Goal: Information Seeking & Learning: Find specific fact

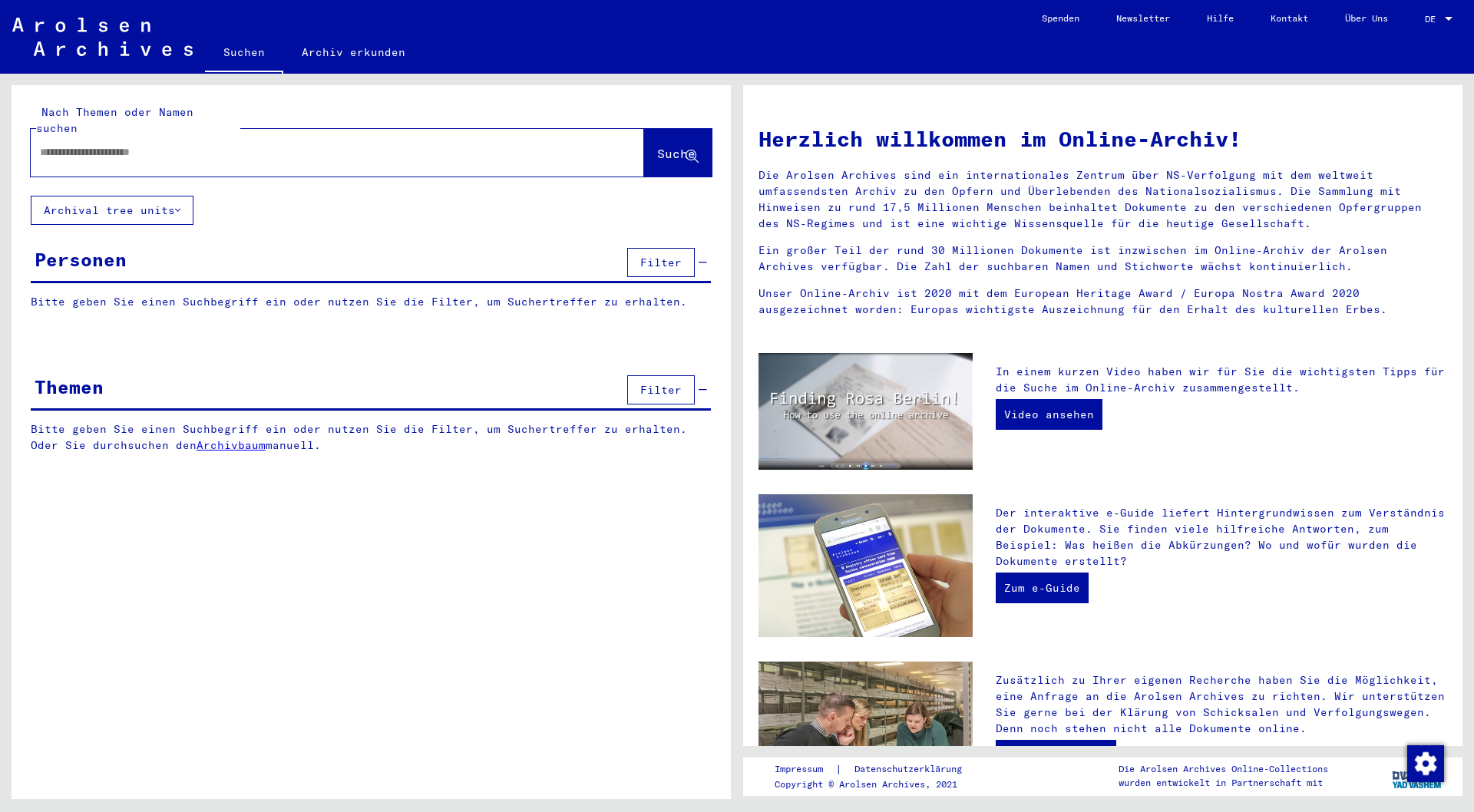
type input "*******"
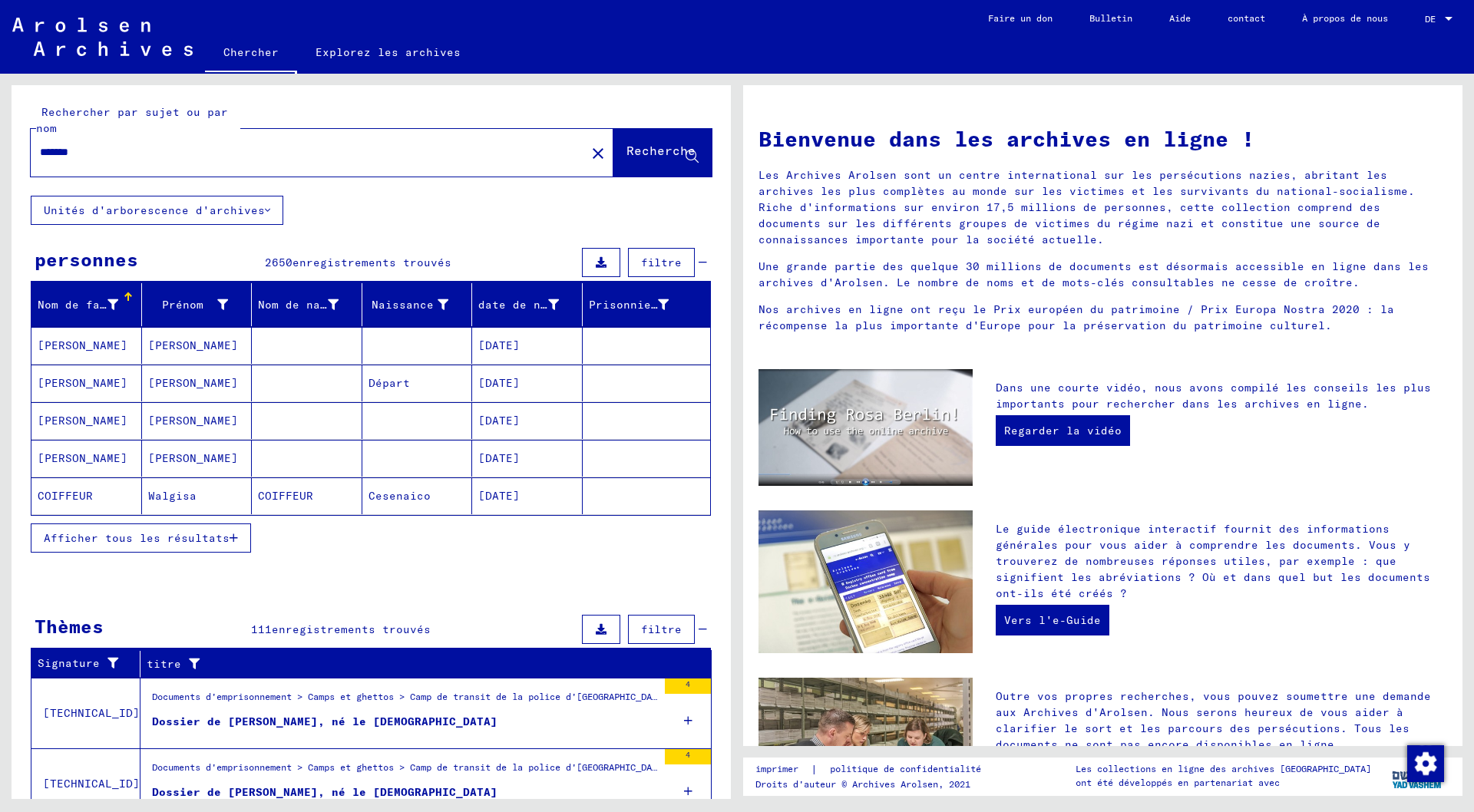
click at [170, 533] on font "Afficher tous les résultats" at bounding box center [137, 538] width 186 height 14
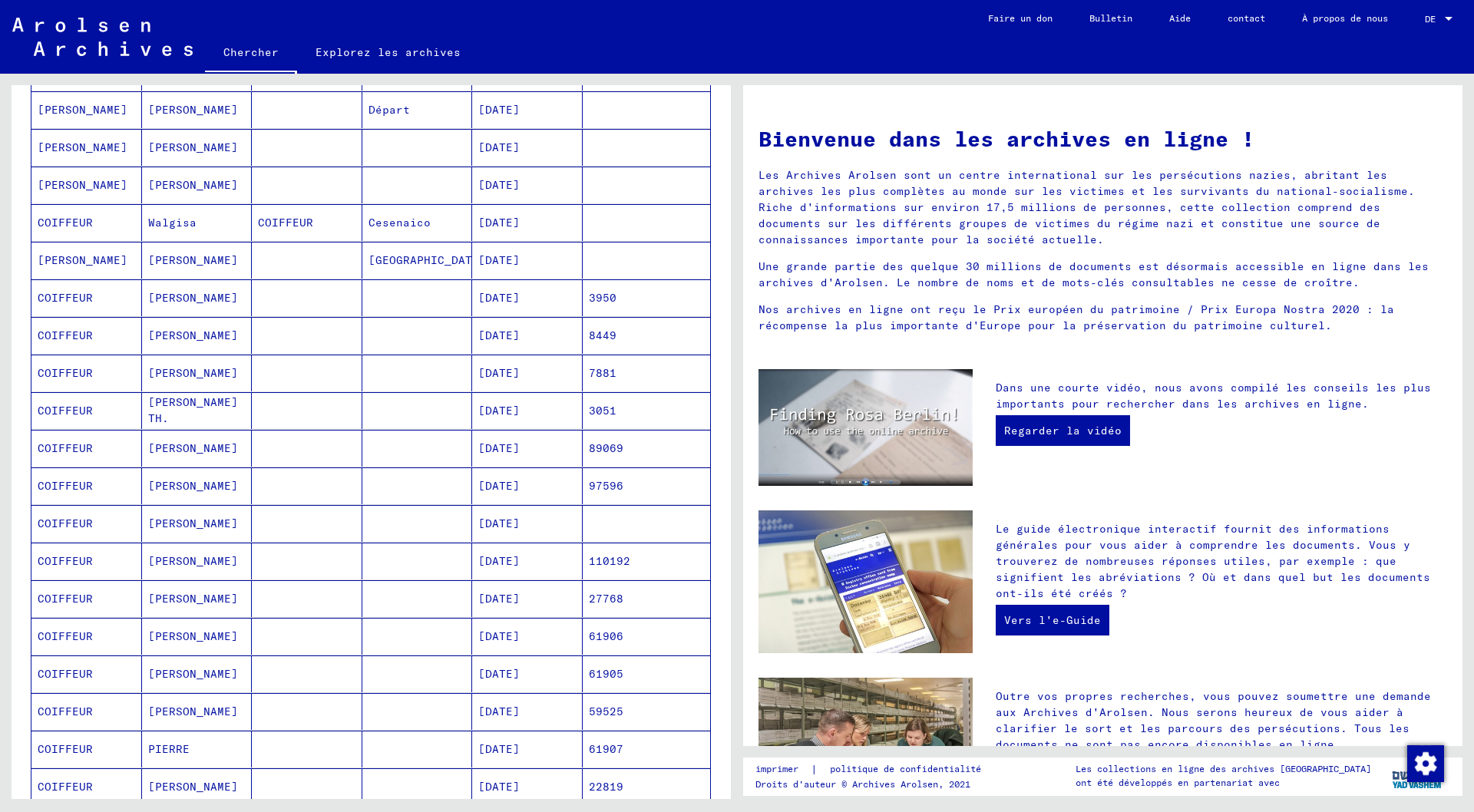
scroll to position [307, 0]
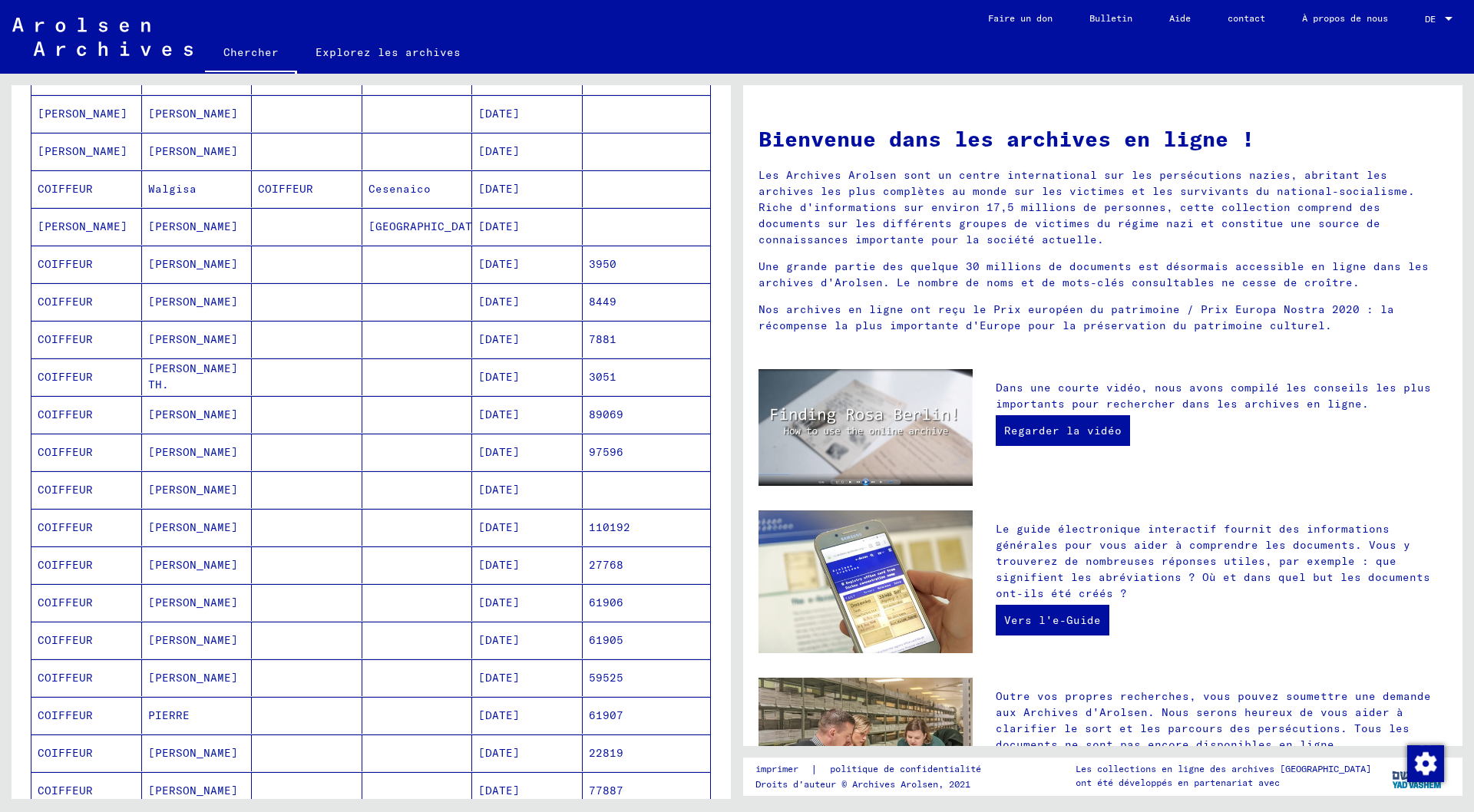
click at [174, 636] on font "[PERSON_NAME]" at bounding box center [193, 640] width 89 height 14
click at [174, 636] on mat-cell "[PERSON_NAME]" at bounding box center [197, 639] width 111 height 37
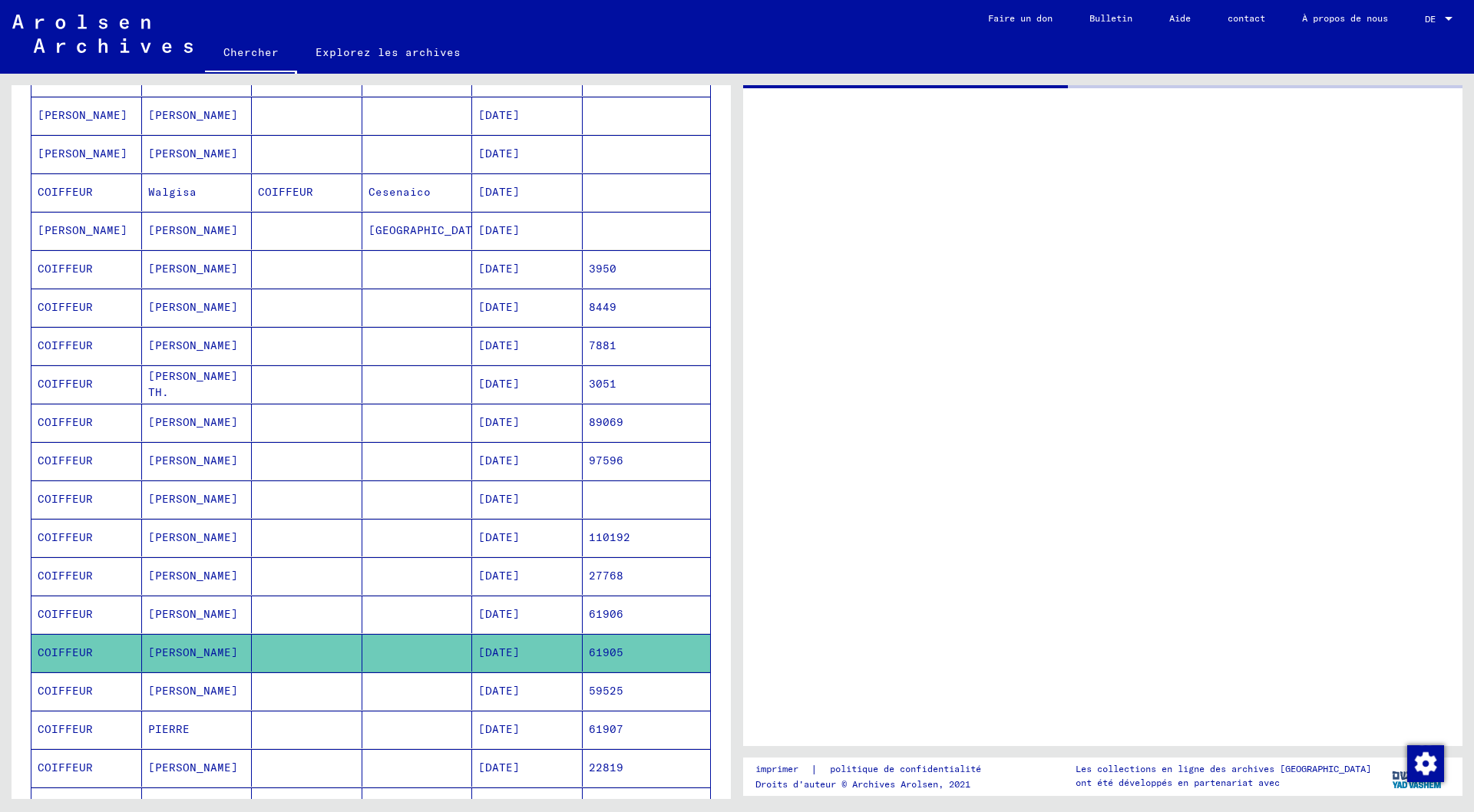
scroll to position [308, 0]
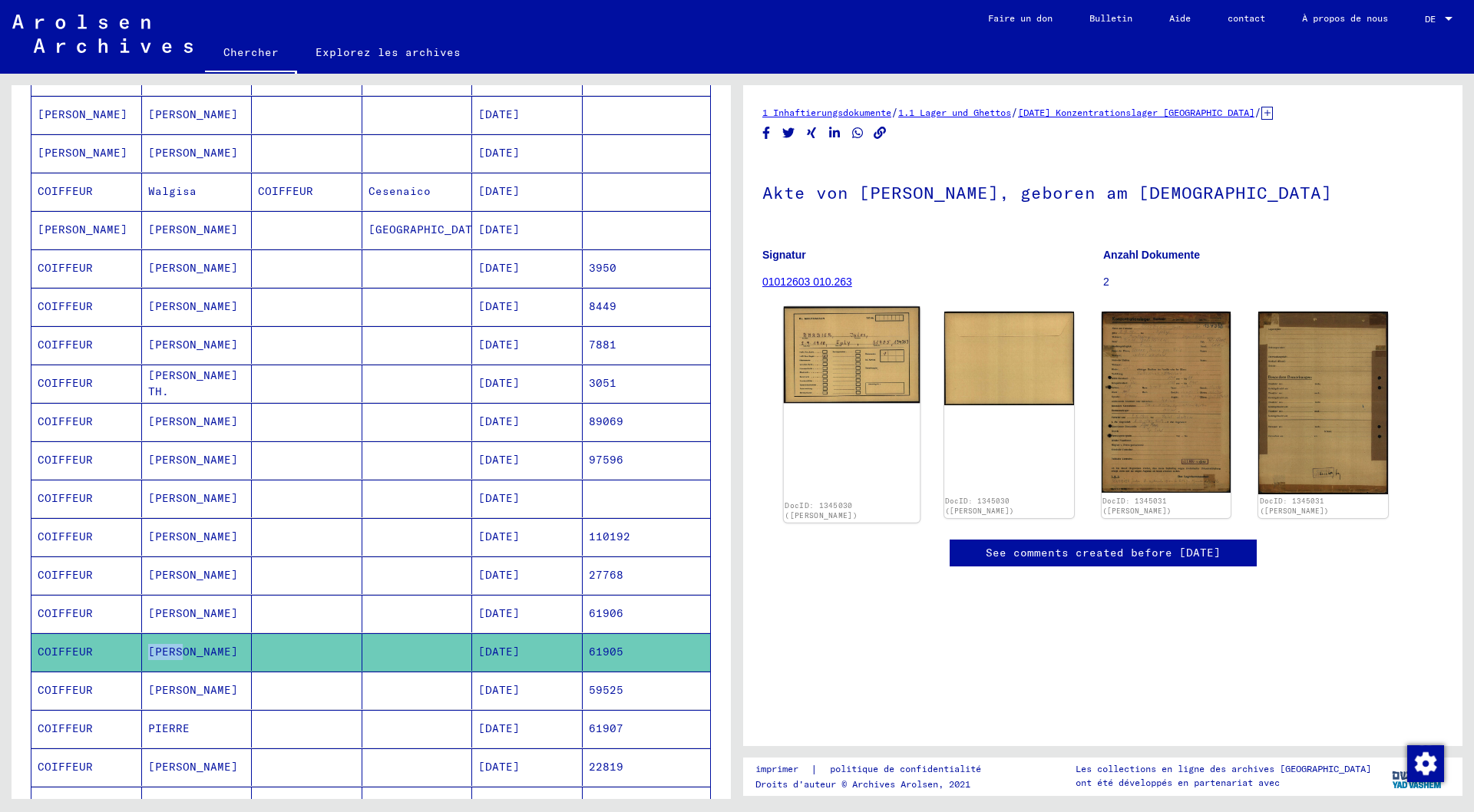
click at [840, 326] on img at bounding box center [852, 355] width 136 height 96
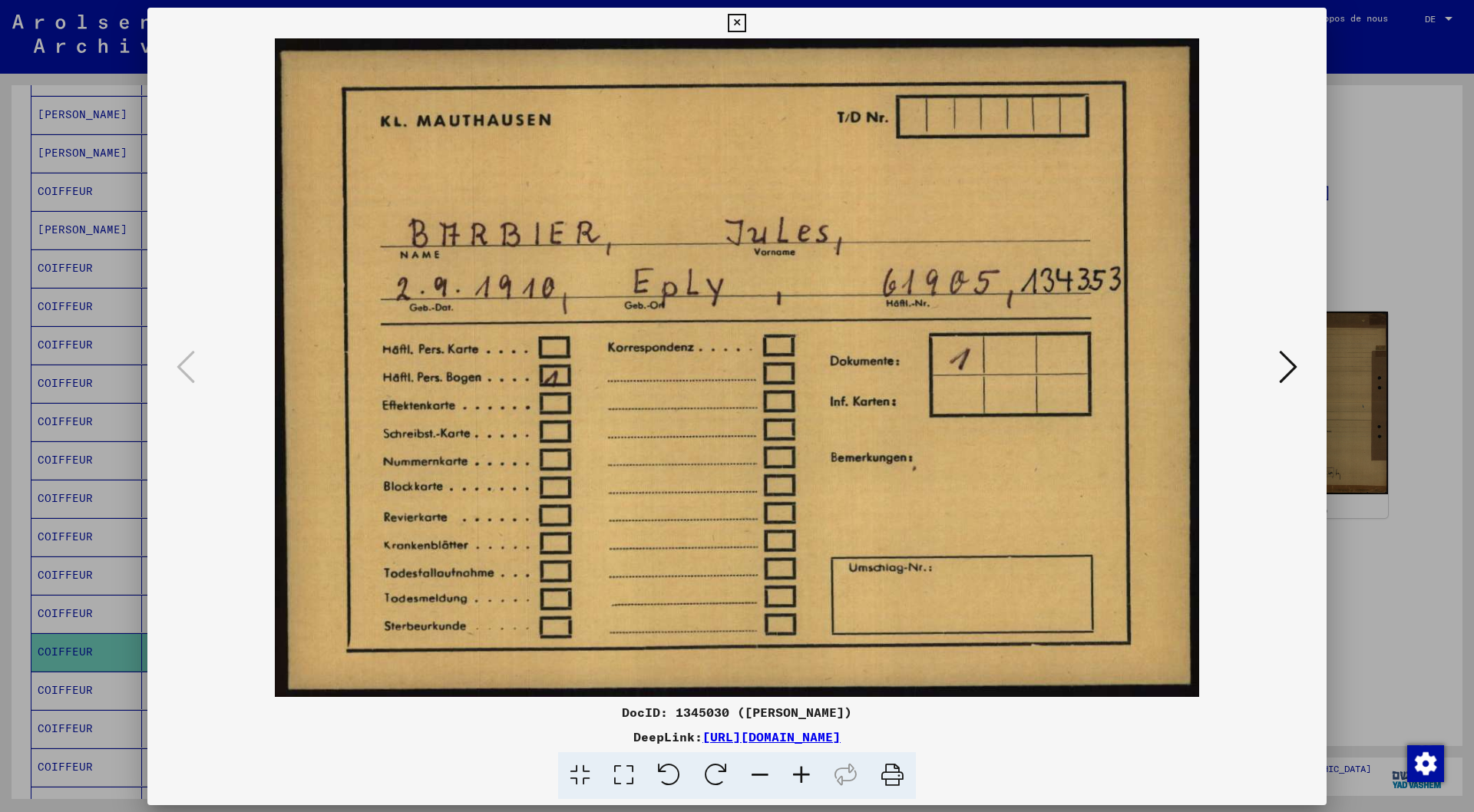
scroll to position [0, 0]
click at [1290, 362] on icon at bounding box center [1288, 366] width 18 height 37
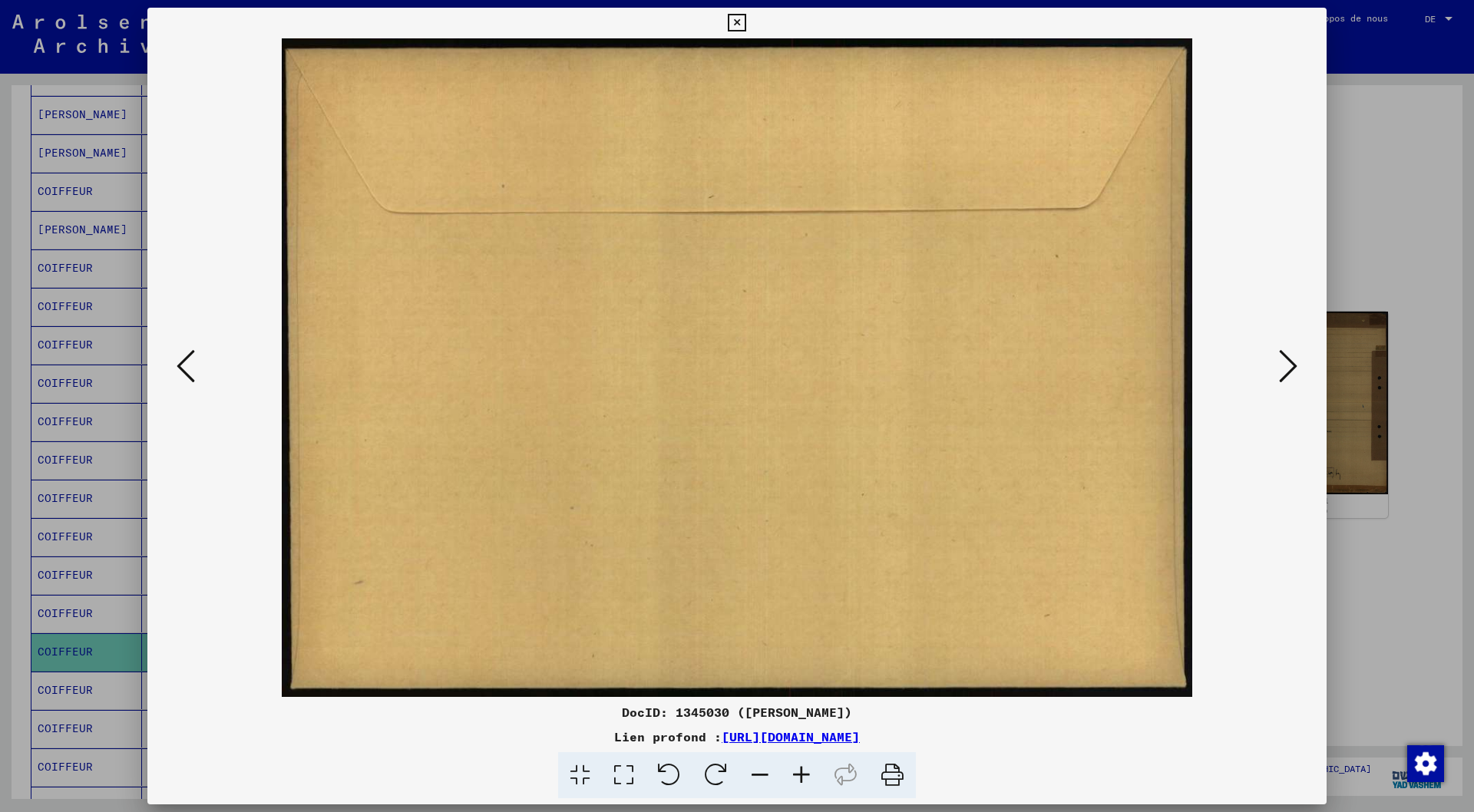
click at [1290, 362] on icon at bounding box center [1288, 366] width 18 height 37
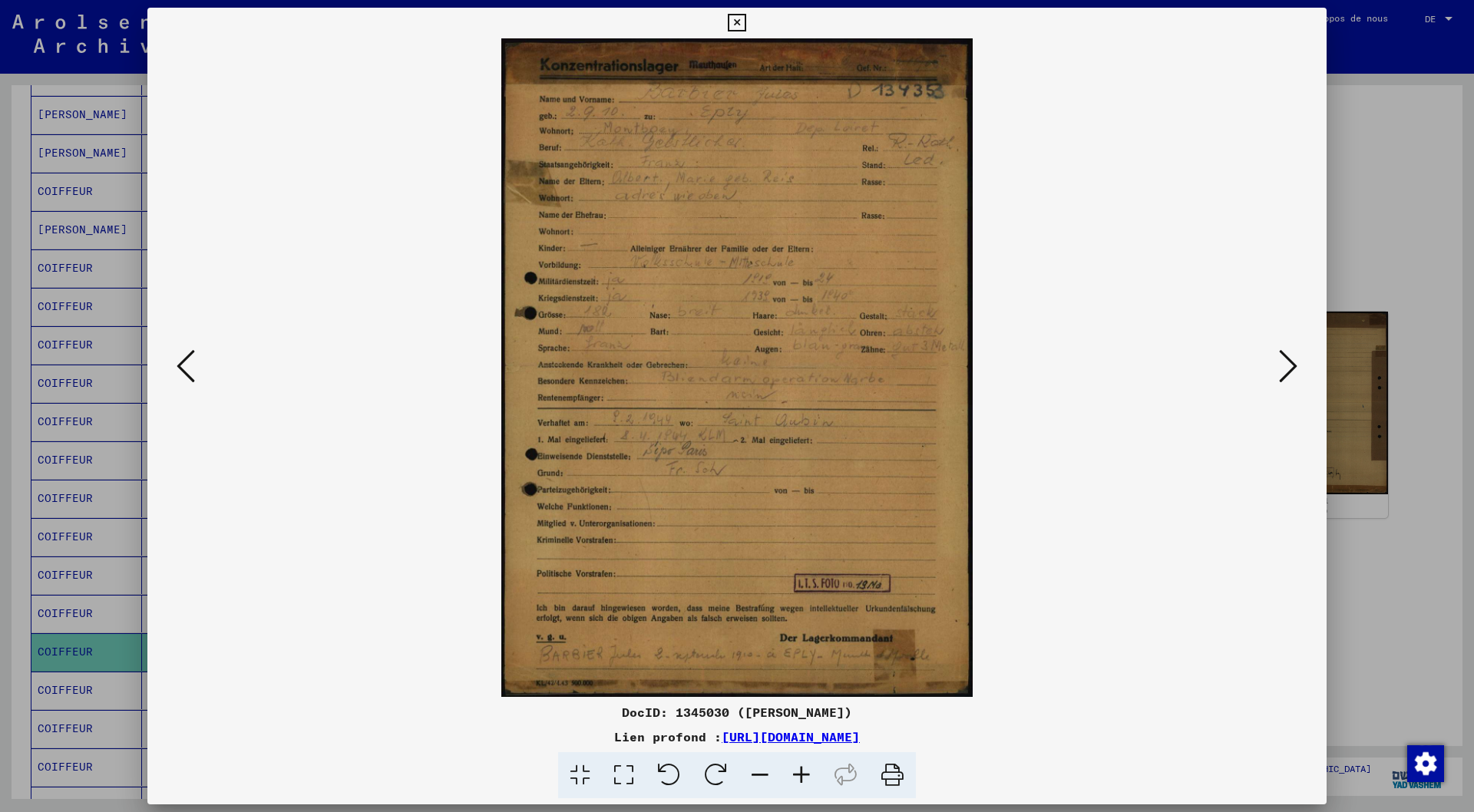
click at [1290, 362] on icon at bounding box center [1288, 366] width 18 height 37
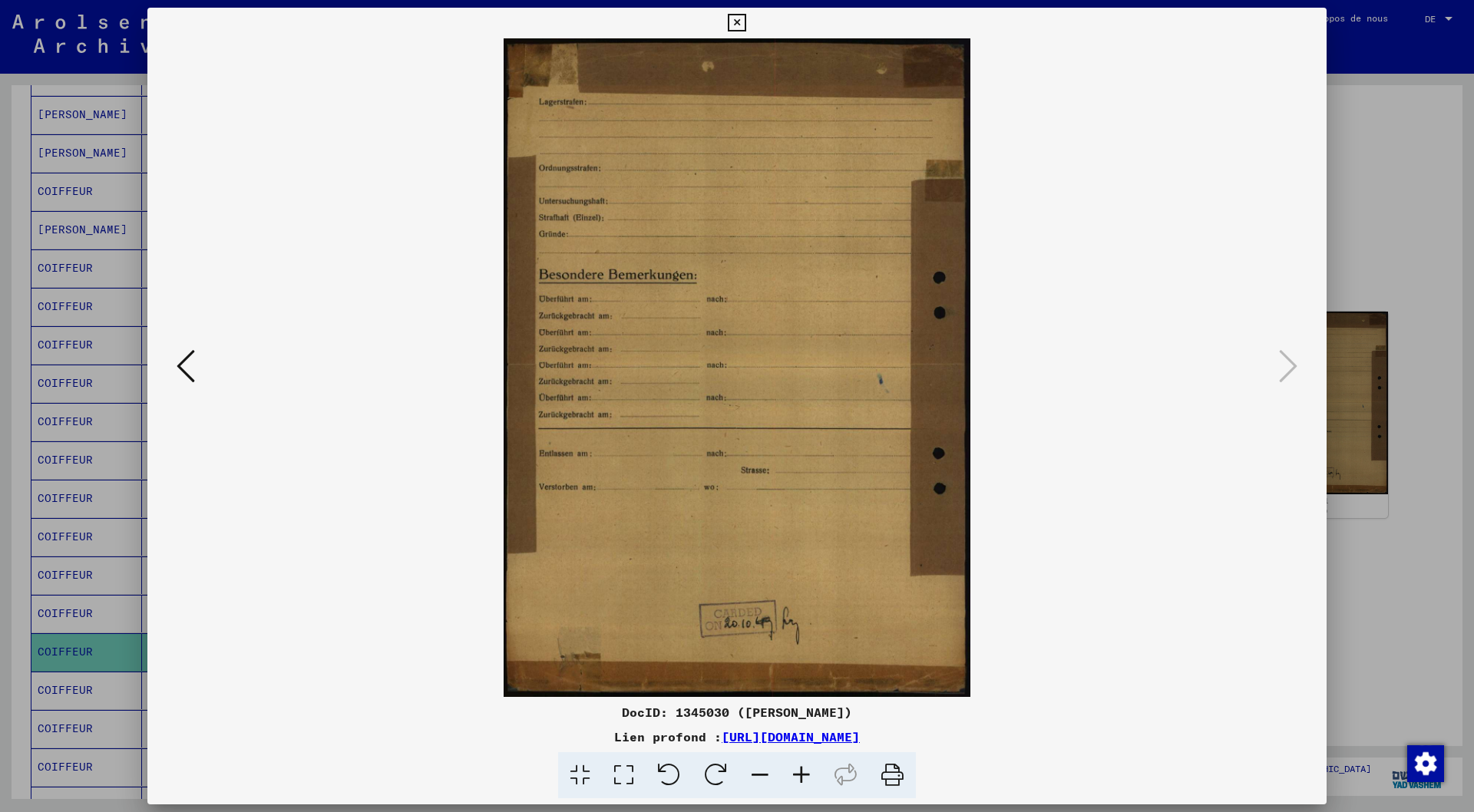
click at [737, 23] on icon at bounding box center [736, 23] width 17 height 18
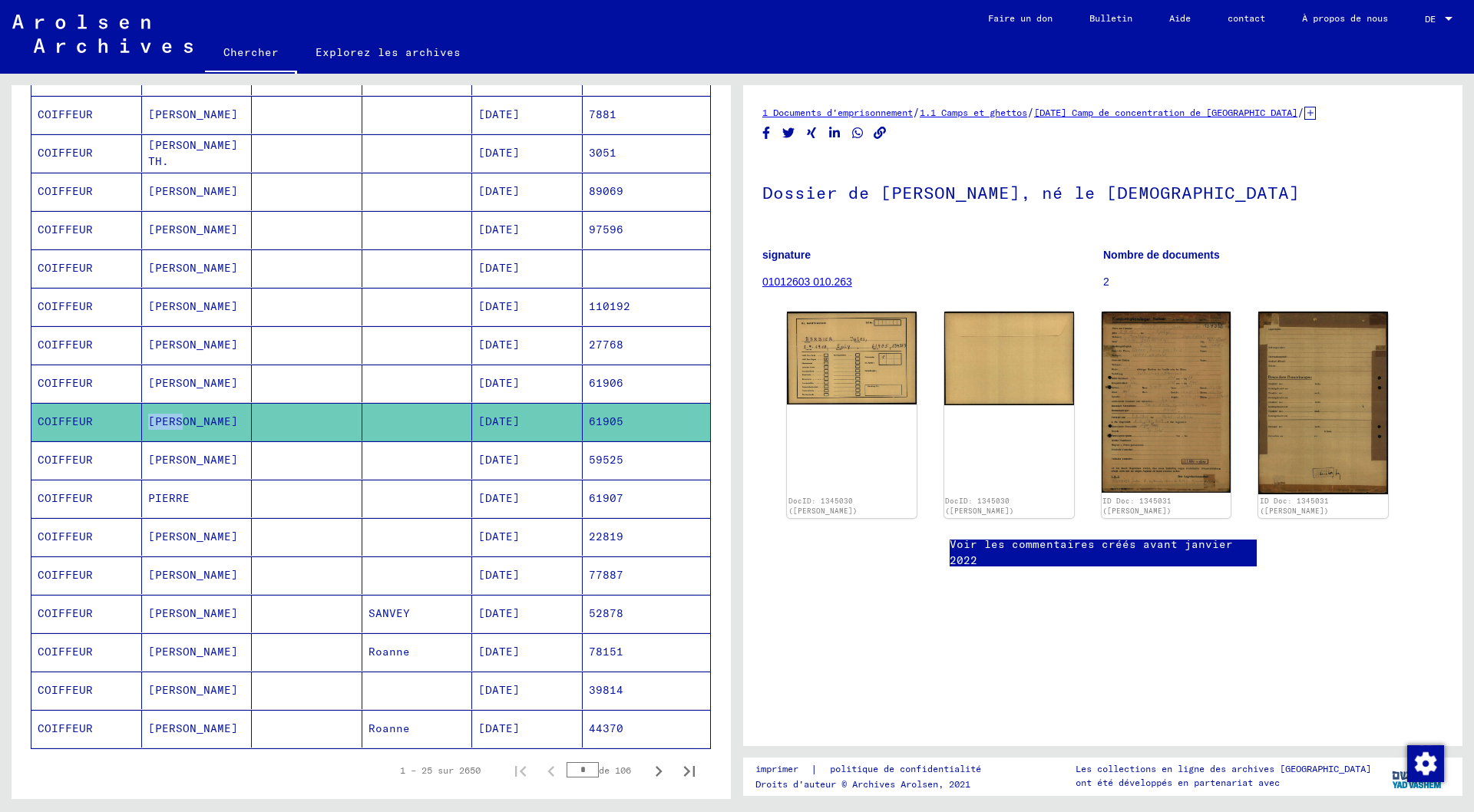
scroll to position [615, 0]
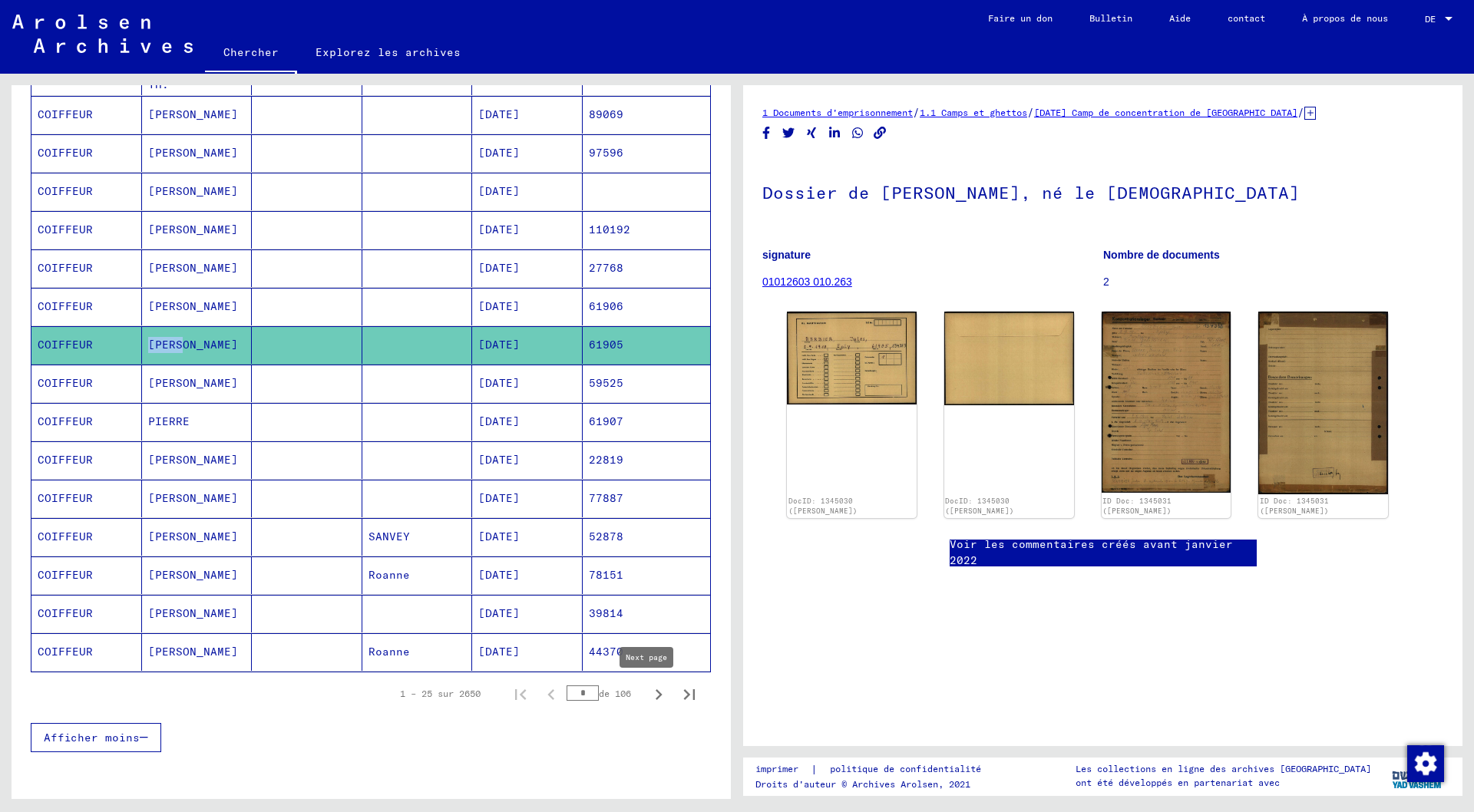
click at [648, 694] on icon "Page suivante" at bounding box center [659, 694] width 21 height 21
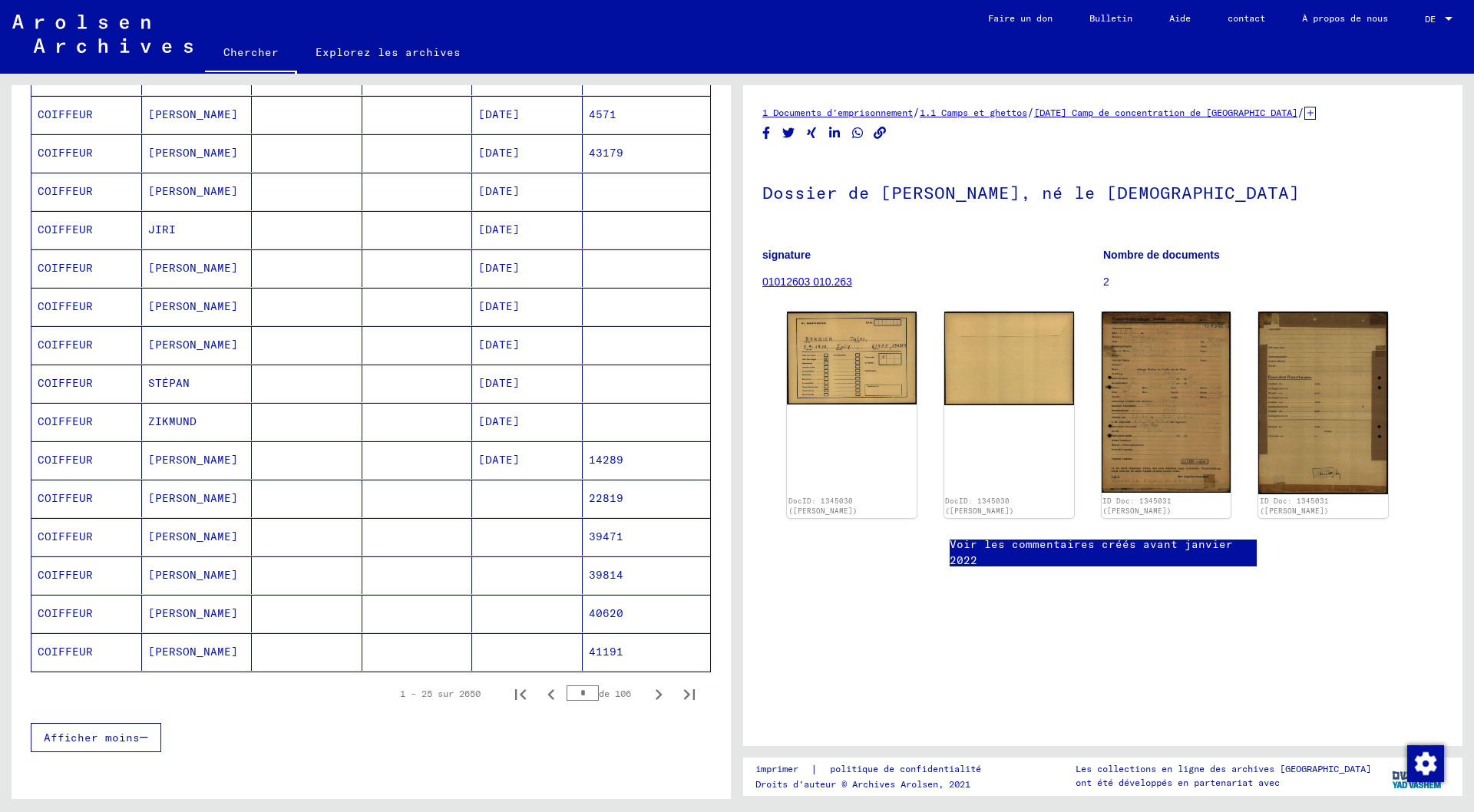
click at [648, 694] on icon "Page suivante" at bounding box center [659, 694] width 21 height 21
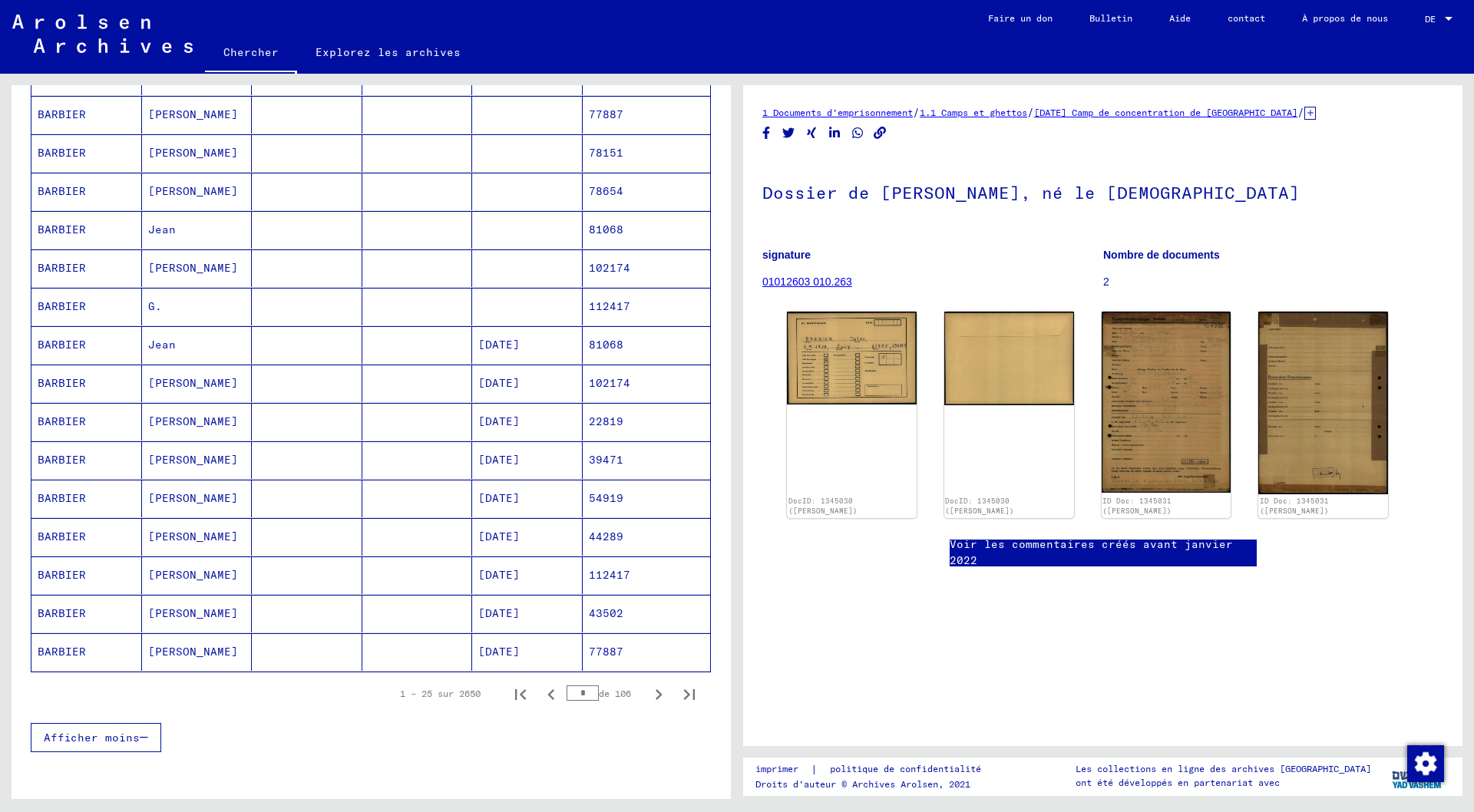
click at [599, 229] on mat-cell "81068" at bounding box center [646, 230] width 128 height 38
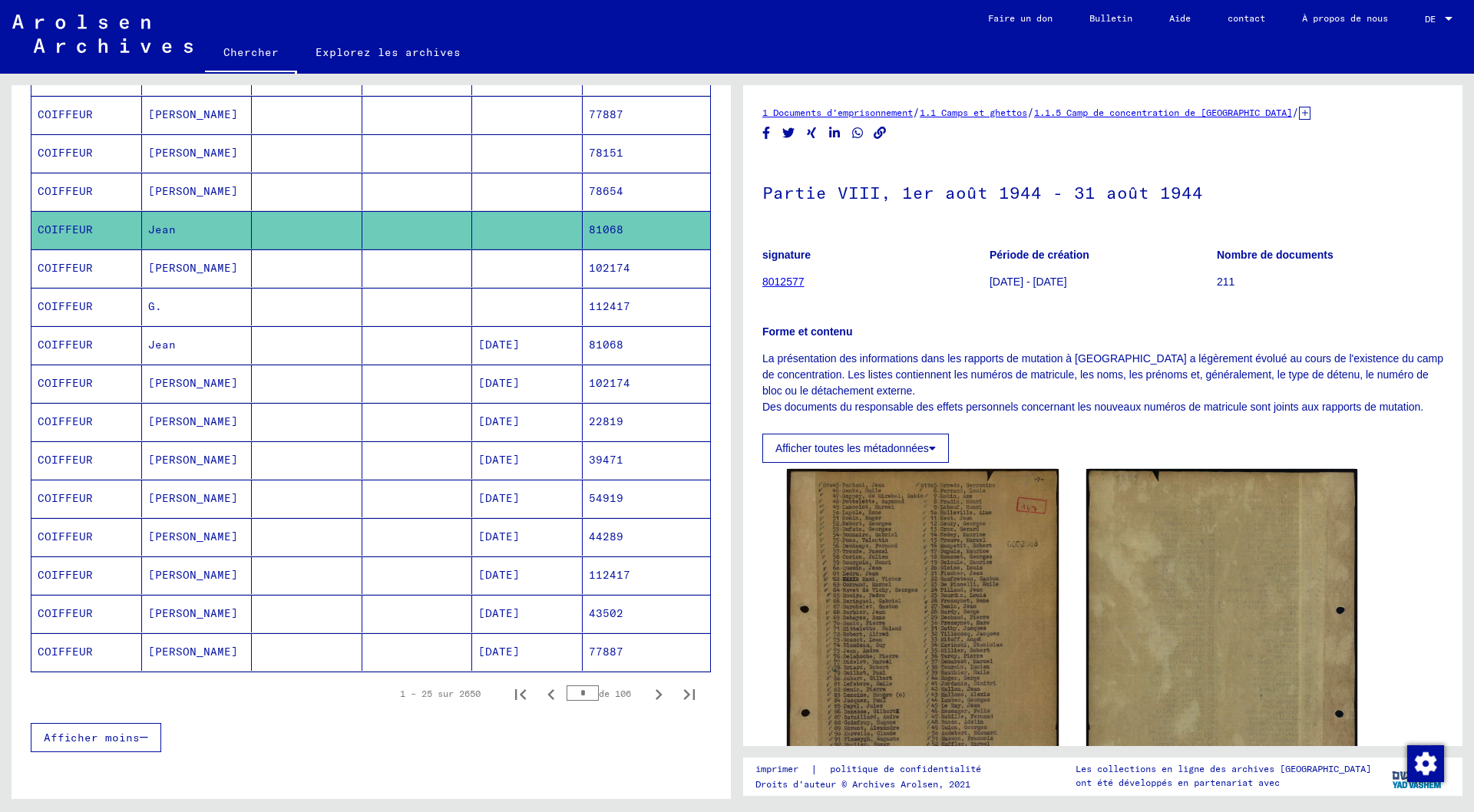
click at [520, 344] on font "[DATE]" at bounding box center [498, 344] width 42 height 14
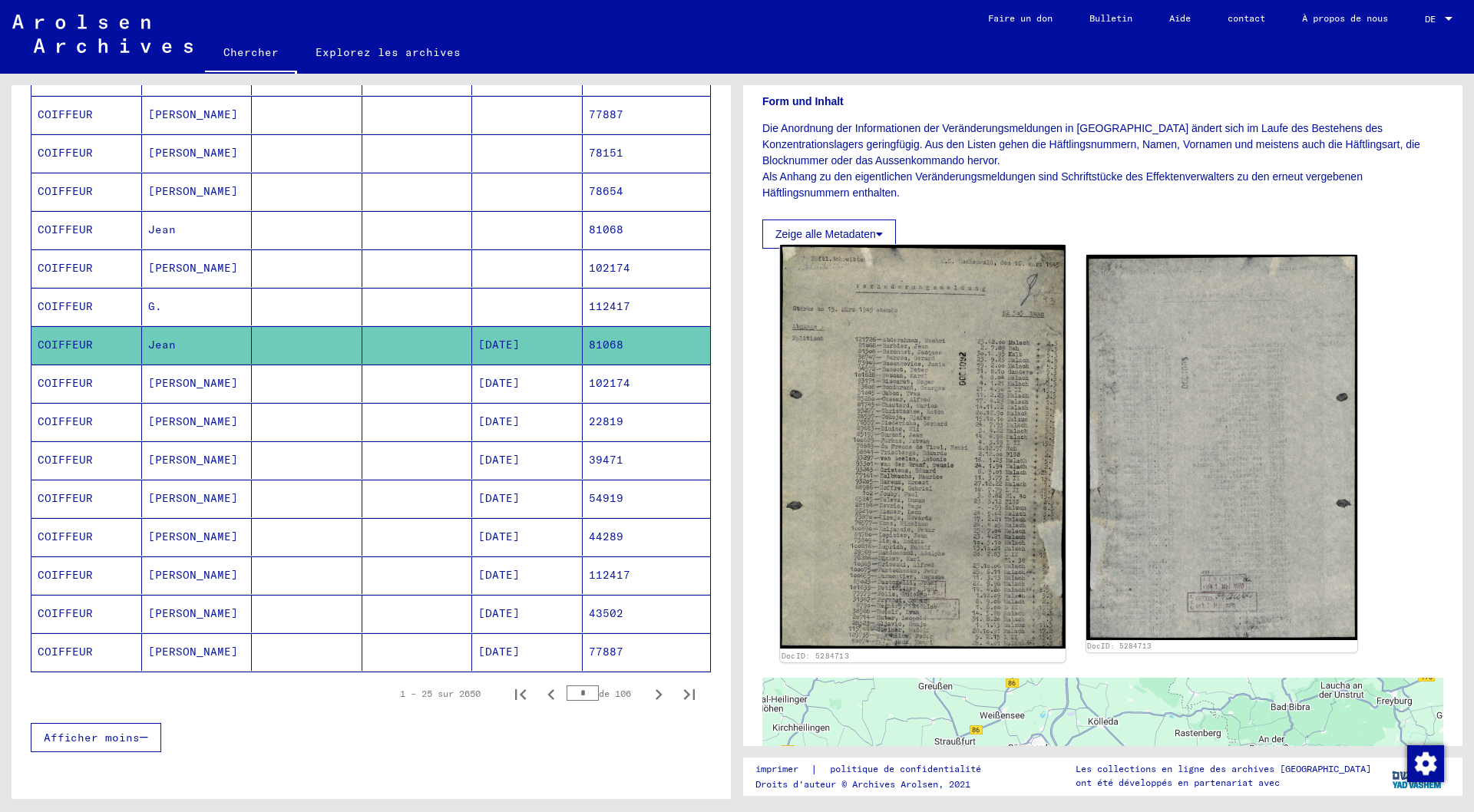
scroll to position [307, 0]
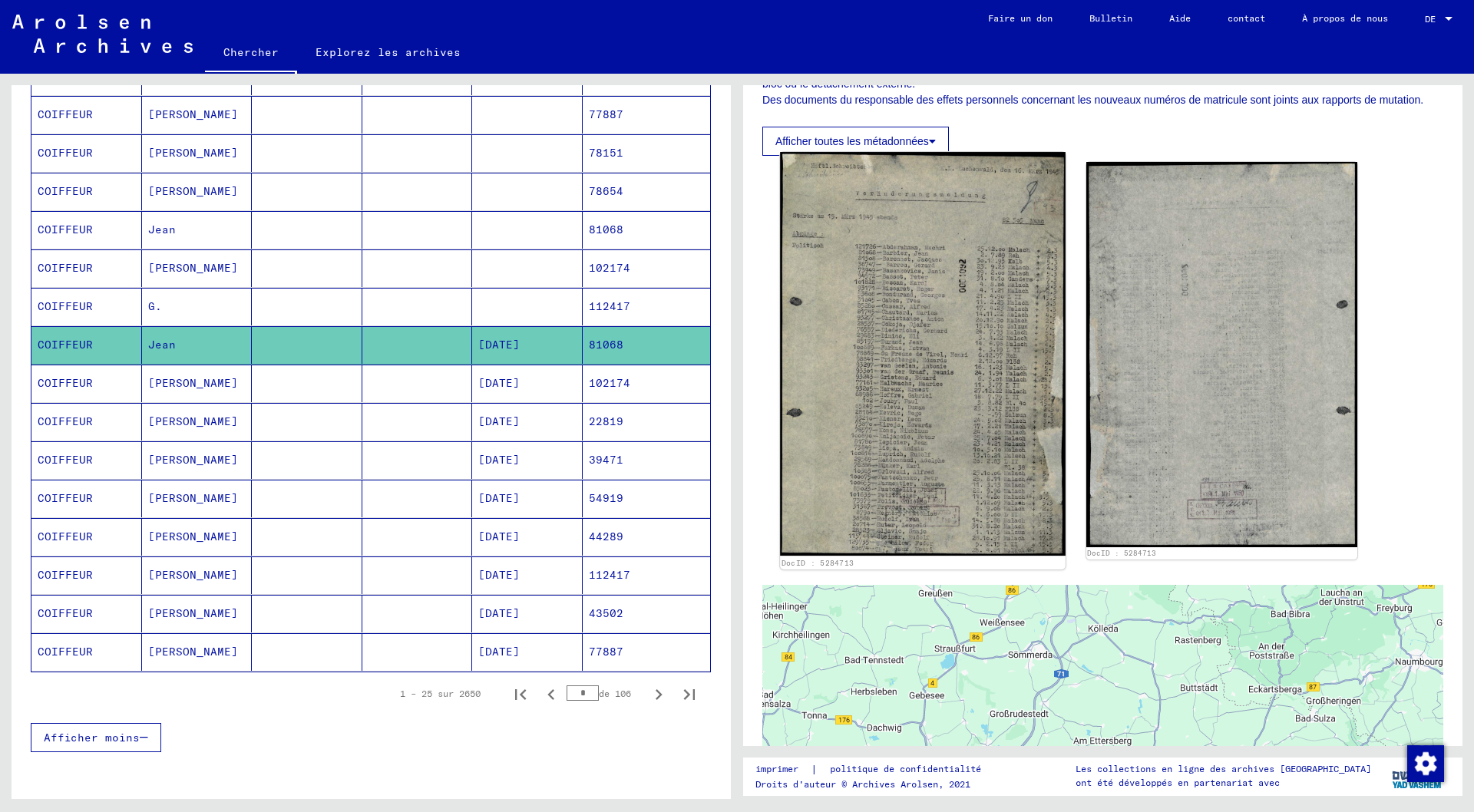
click at [953, 461] on img at bounding box center [922, 354] width 285 height 404
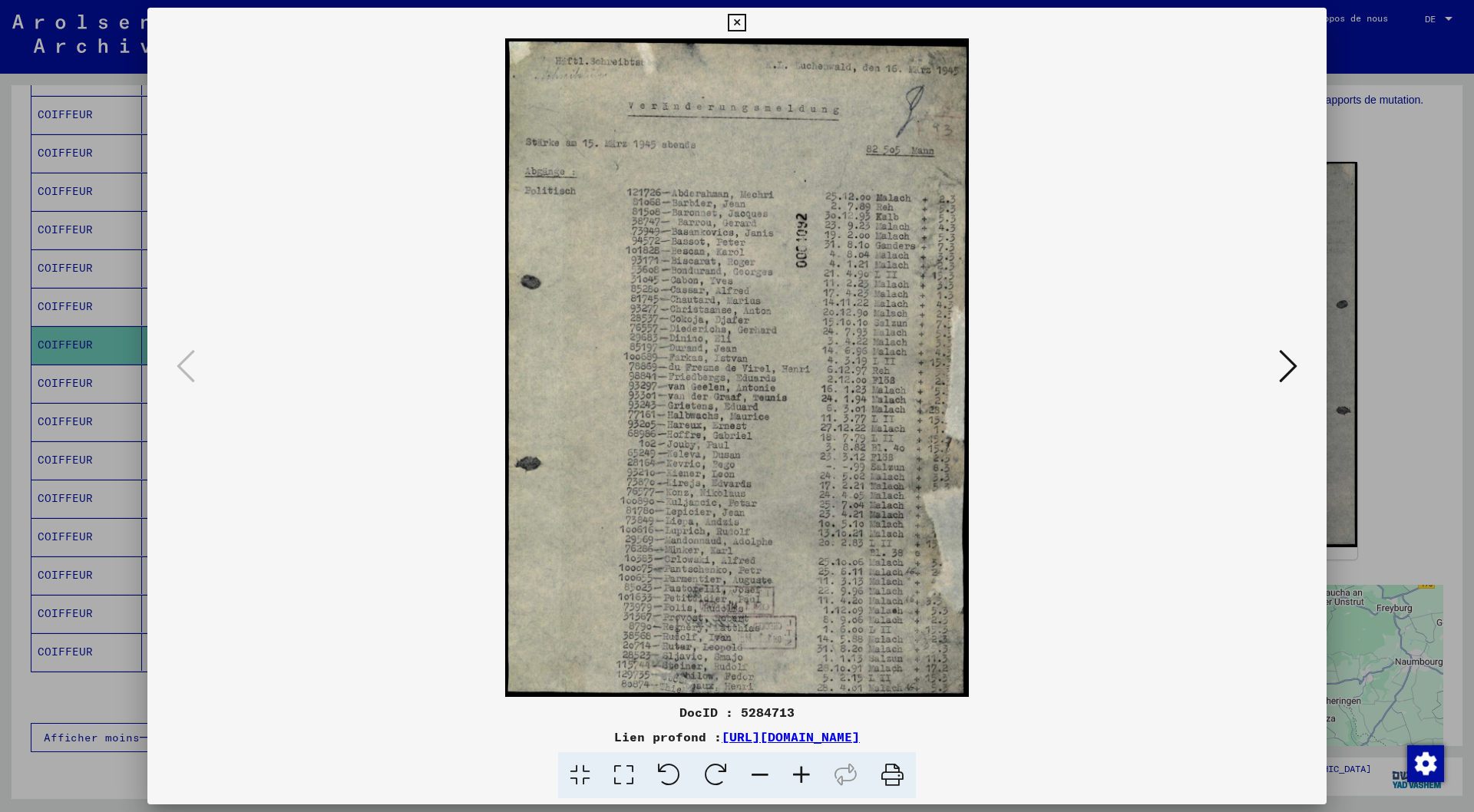
click at [739, 22] on icon at bounding box center [736, 23] width 17 height 18
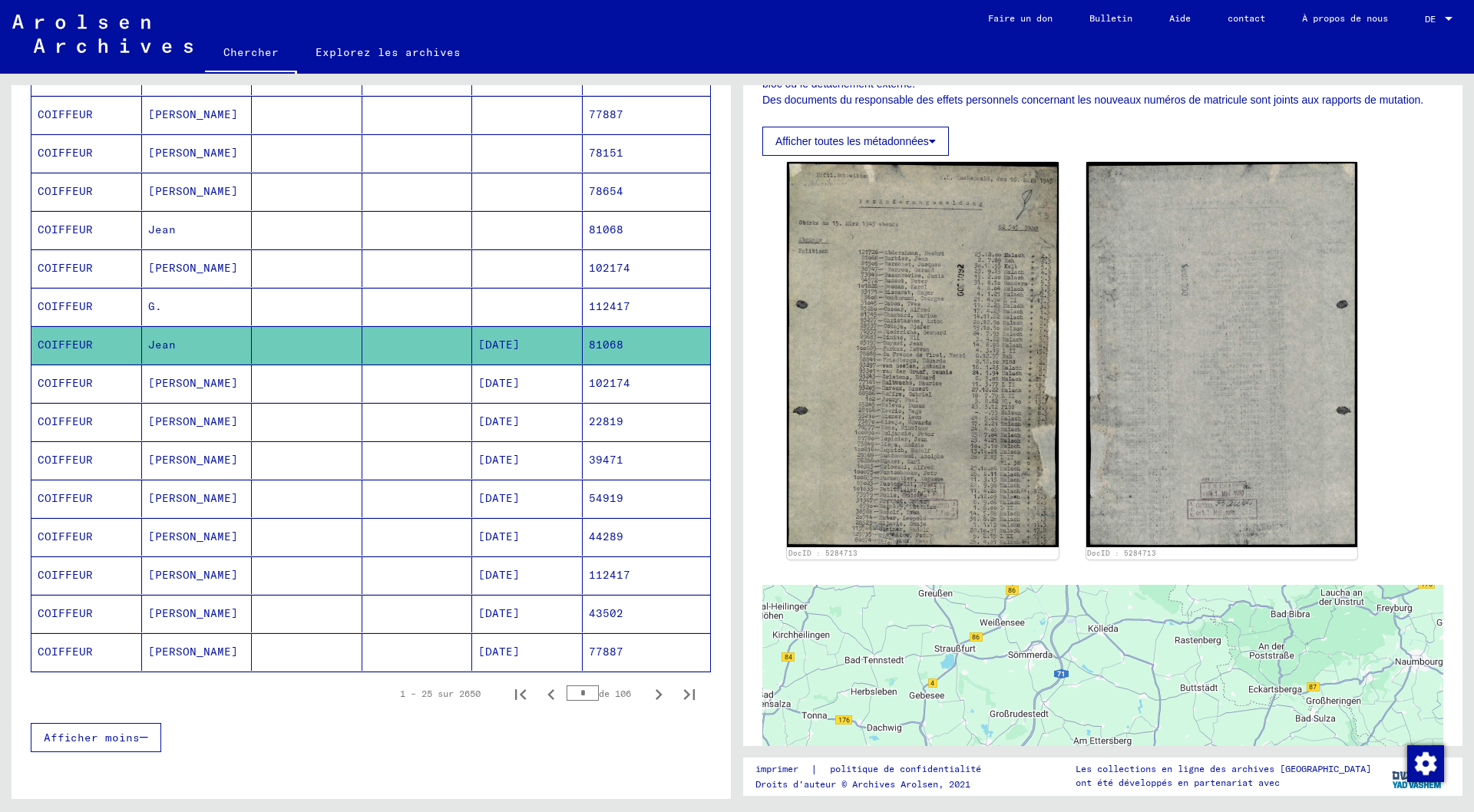
click at [599, 229] on font "81068" at bounding box center [606, 230] width 35 height 14
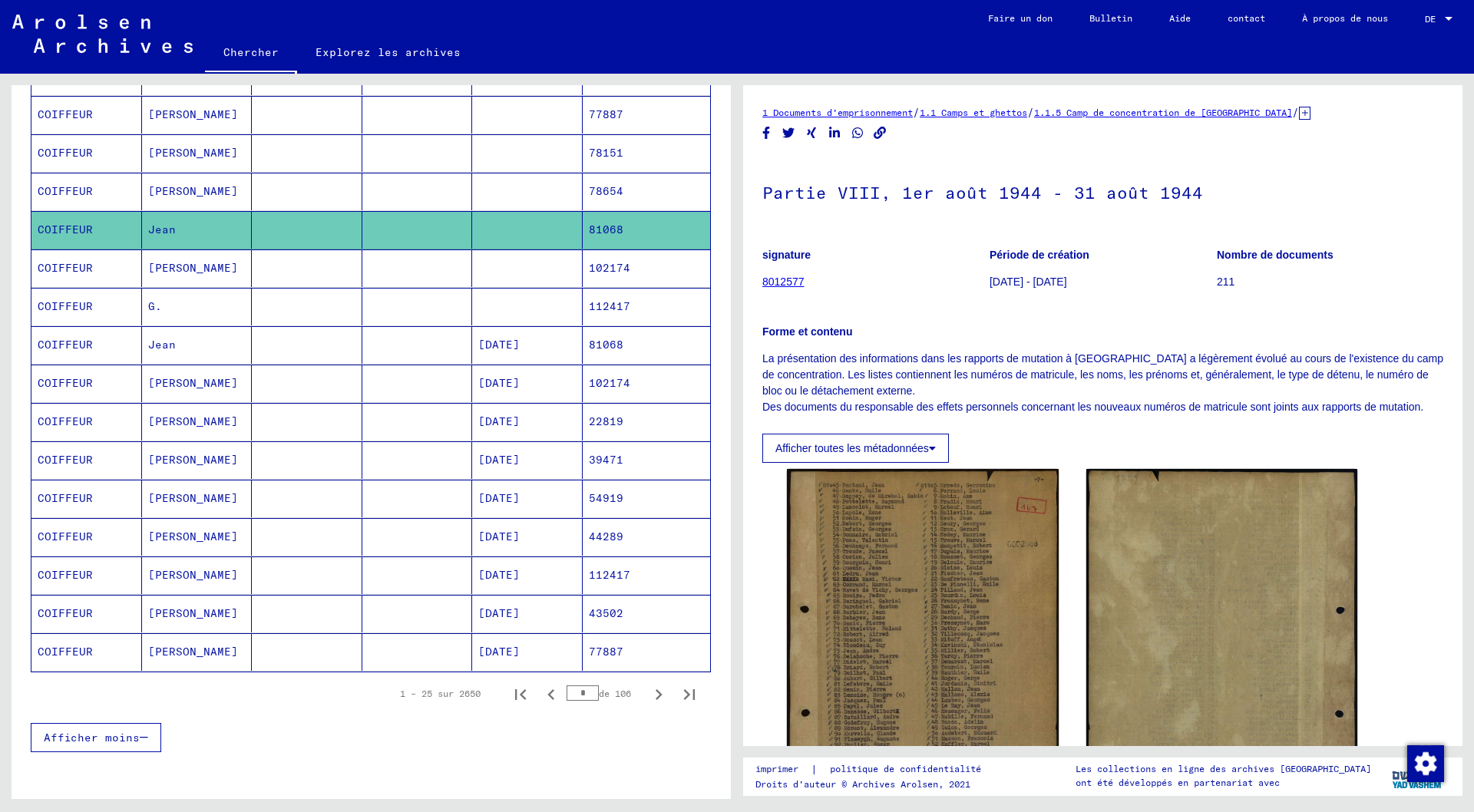
click at [614, 342] on mat-cell "81068" at bounding box center [646, 345] width 128 height 38
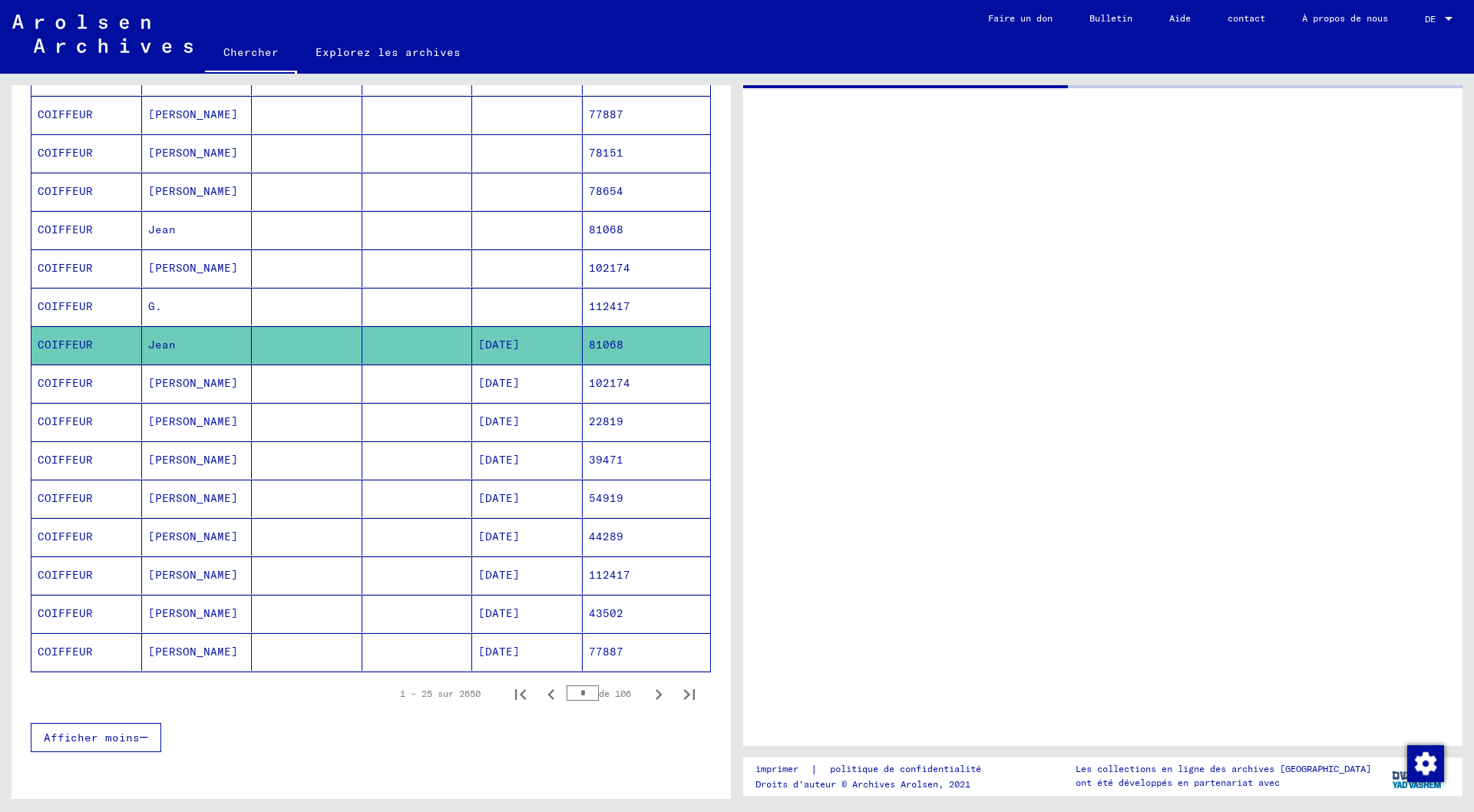
click at [614, 342] on mat-cell "81068" at bounding box center [646, 345] width 128 height 38
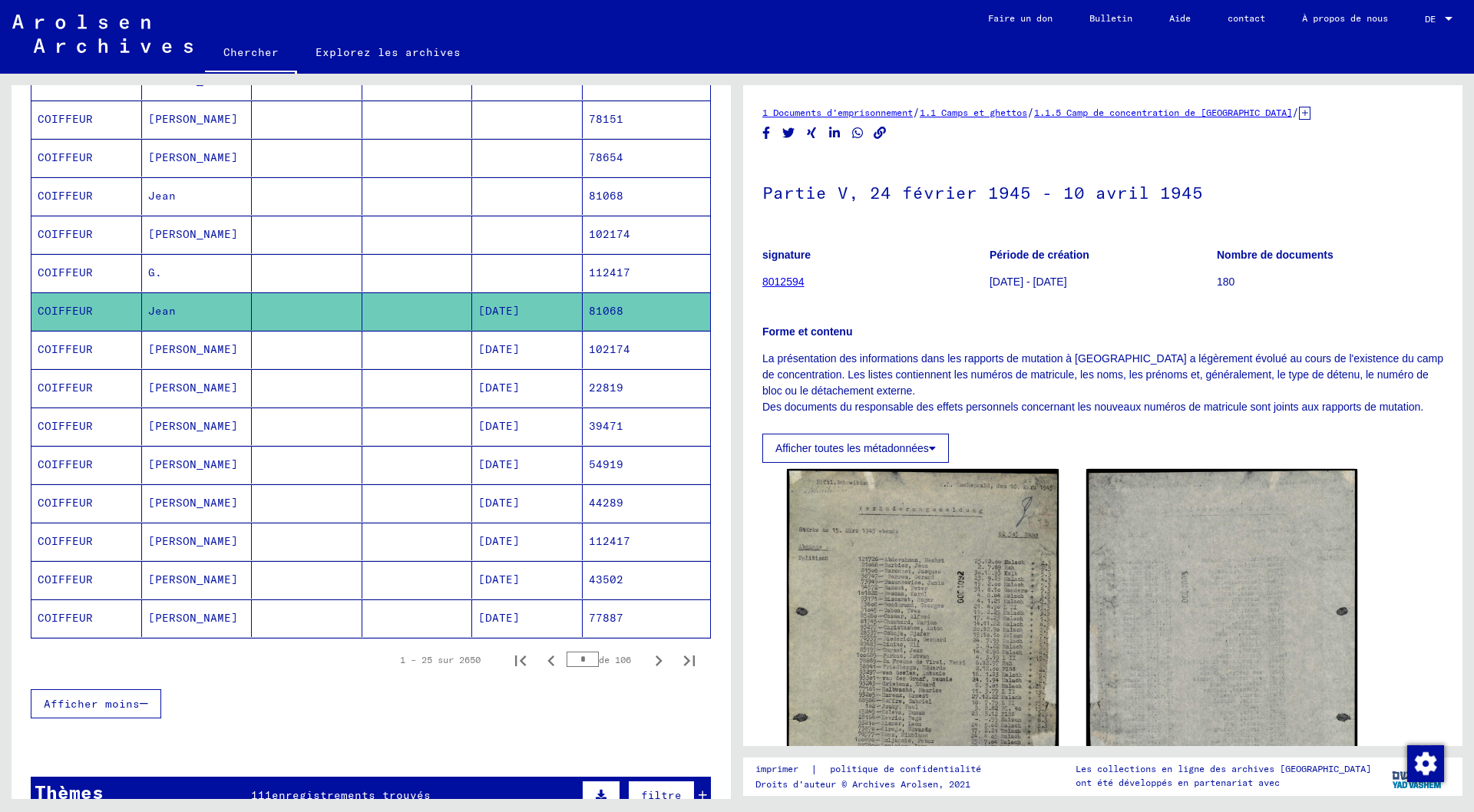
scroll to position [658, 0]
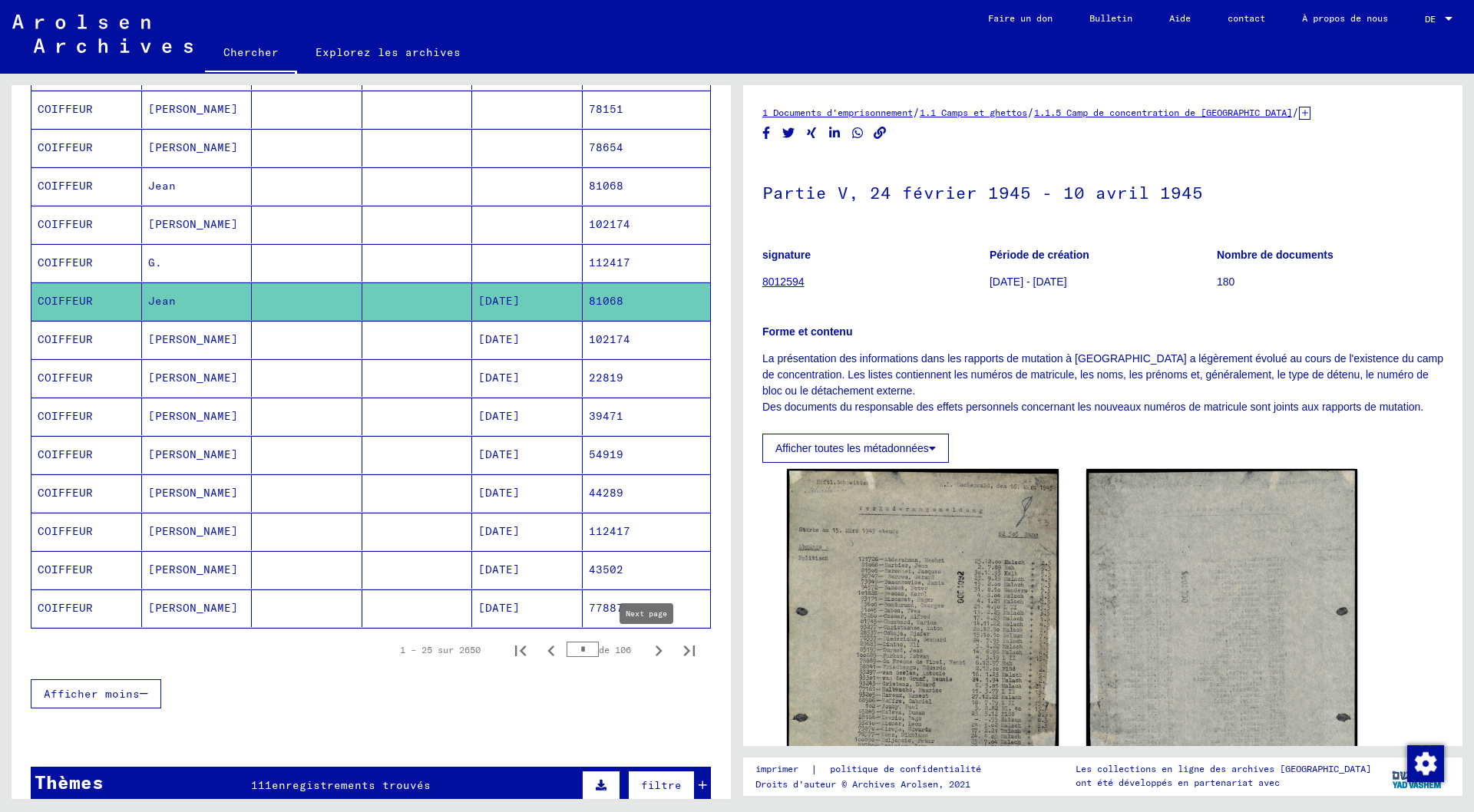
click at [655, 650] on icon "Page suivante" at bounding box center [659, 651] width 7 height 11
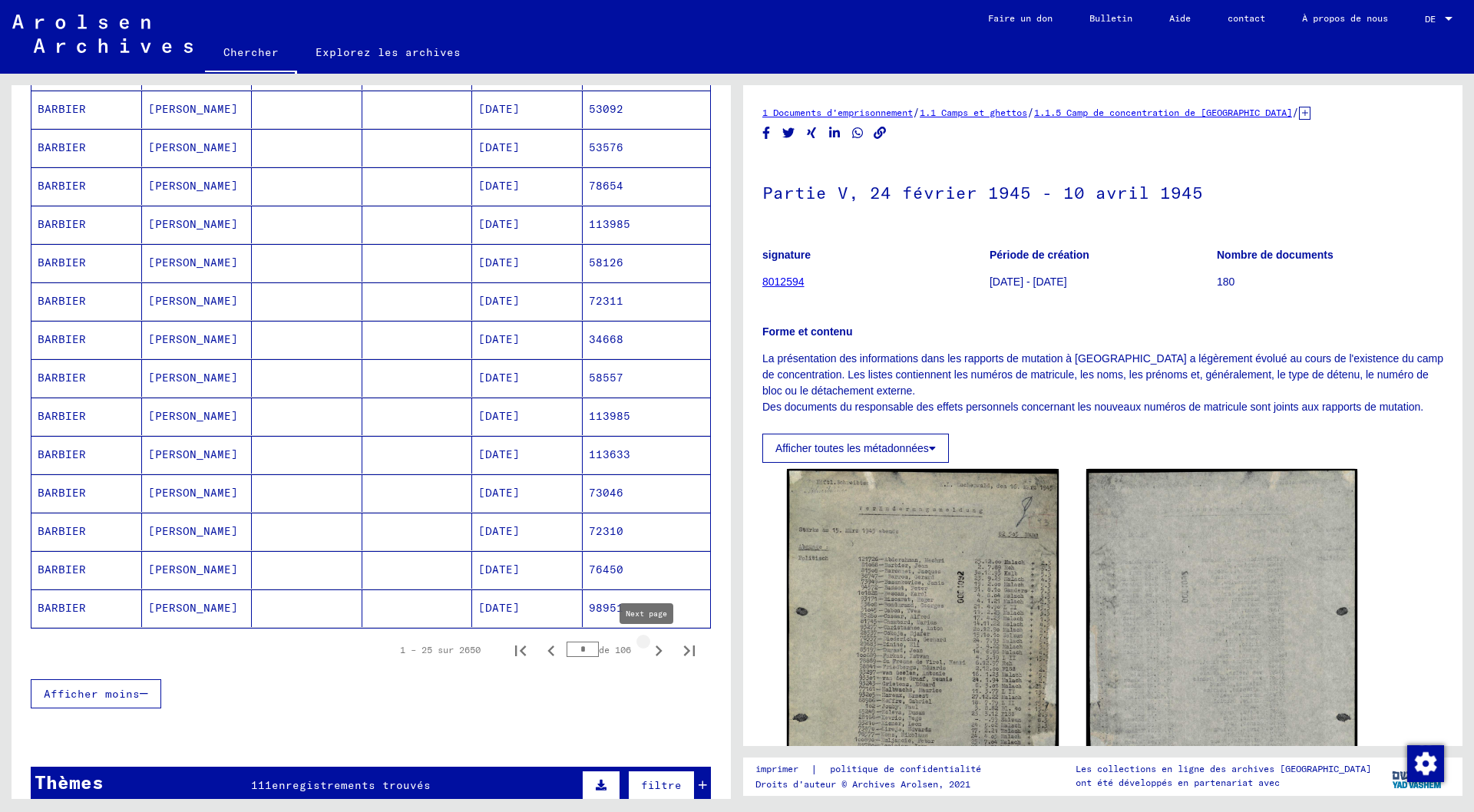
type input "*"
click at [523, 261] on mat-cell "[DATE]" at bounding box center [527, 263] width 111 height 38
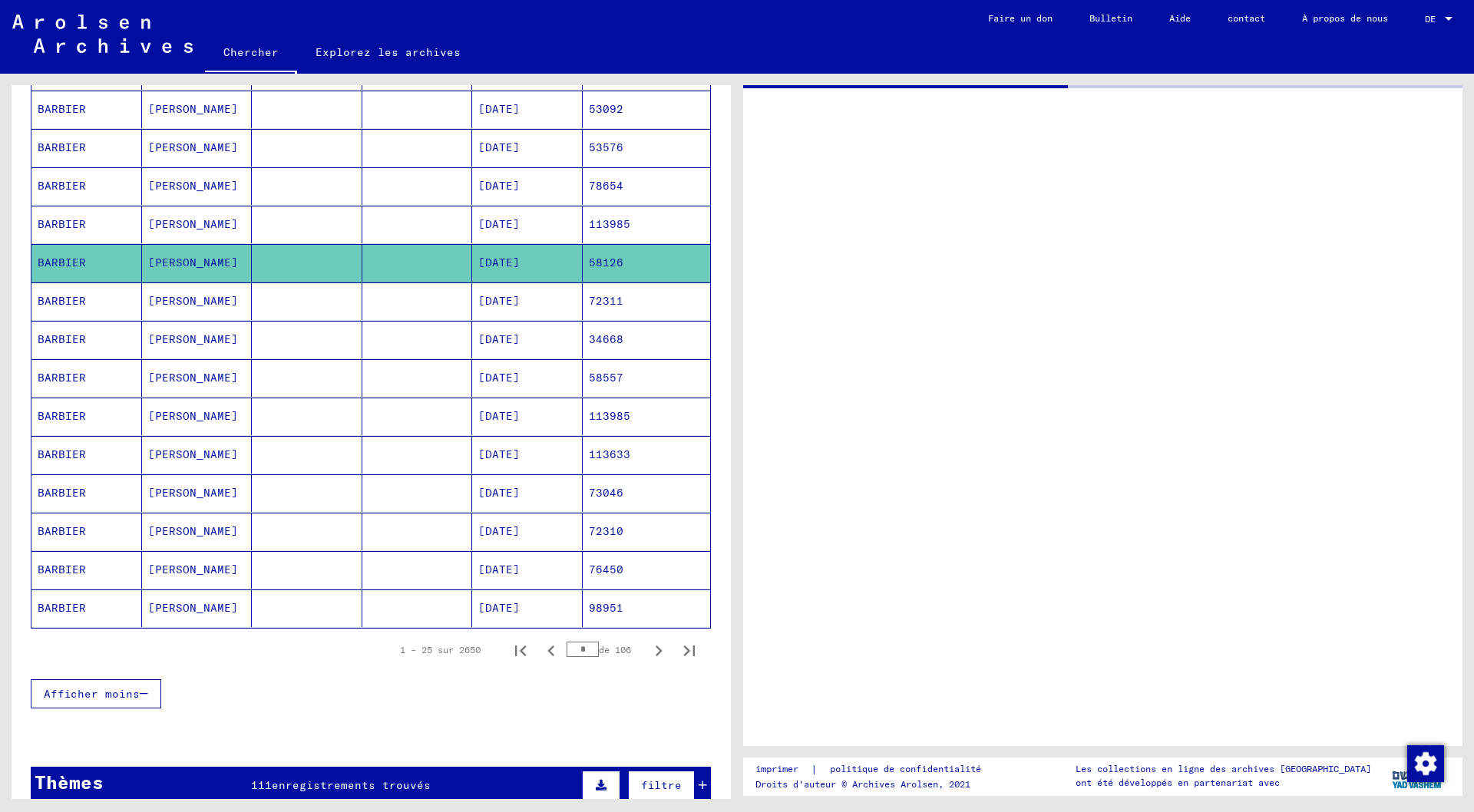
click at [523, 261] on mat-cell "[DATE]" at bounding box center [527, 263] width 111 height 38
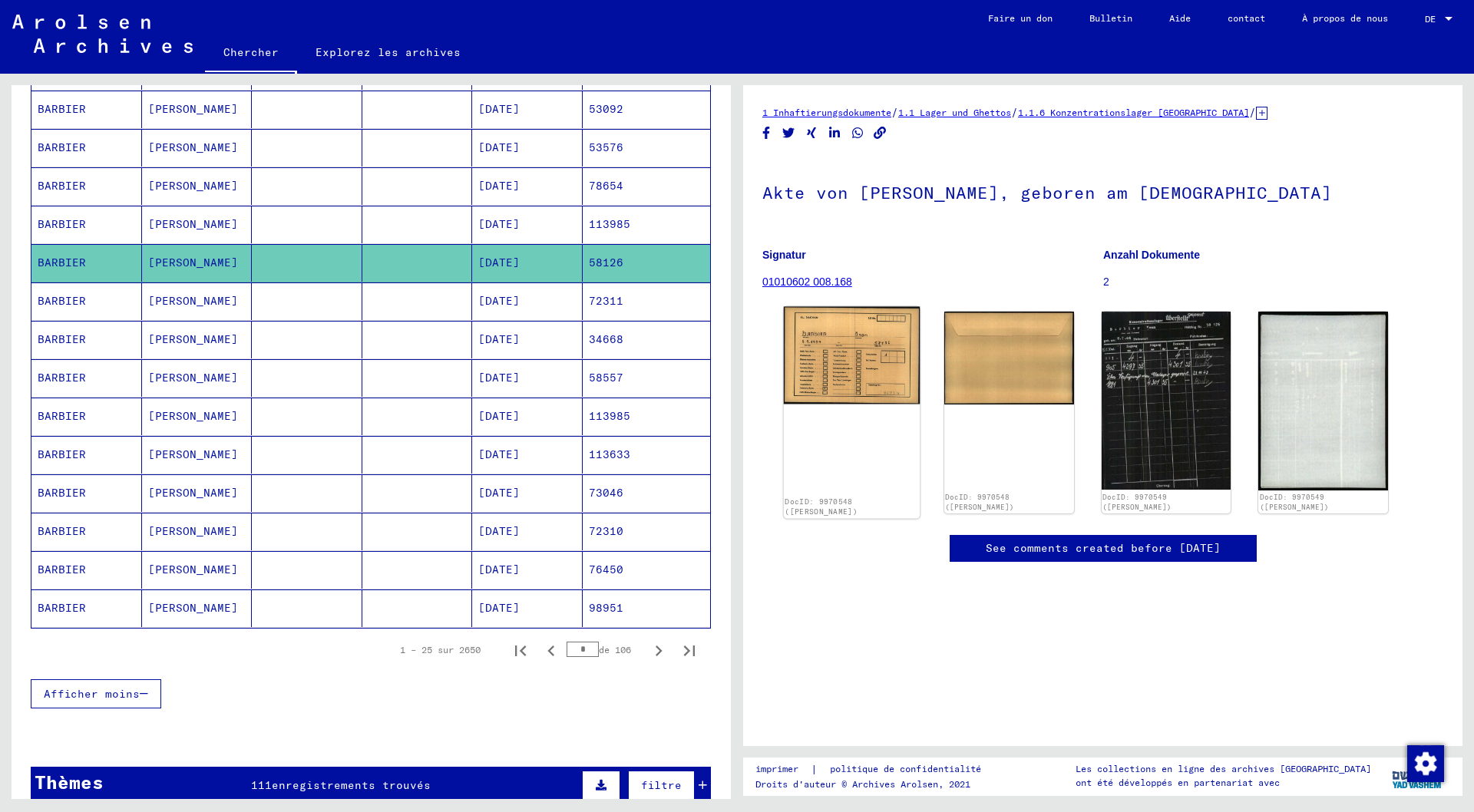
click at [881, 358] on img at bounding box center [852, 355] width 136 height 97
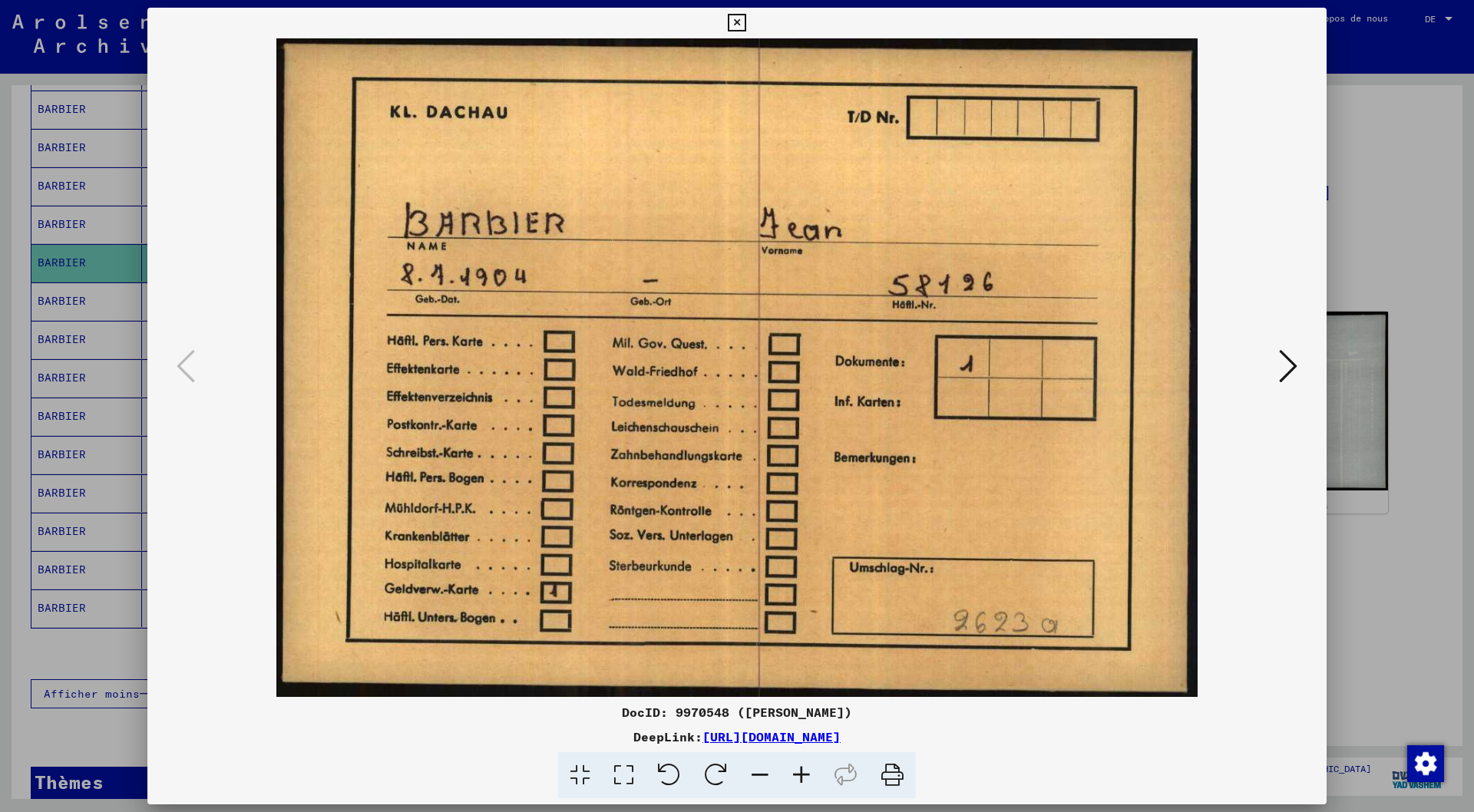
click at [1290, 362] on icon at bounding box center [1288, 366] width 18 height 37
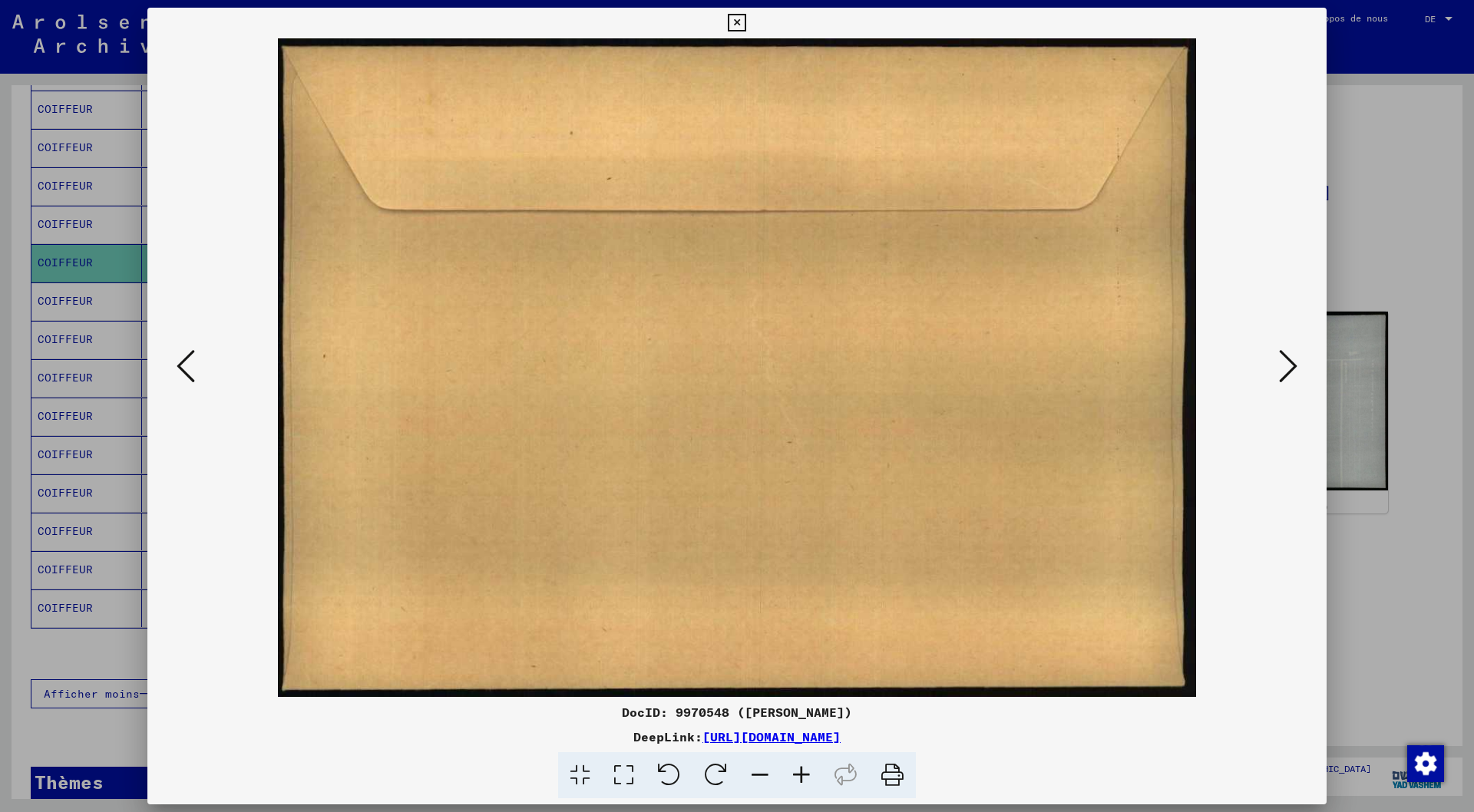
click at [1292, 363] on icon at bounding box center [1288, 366] width 18 height 37
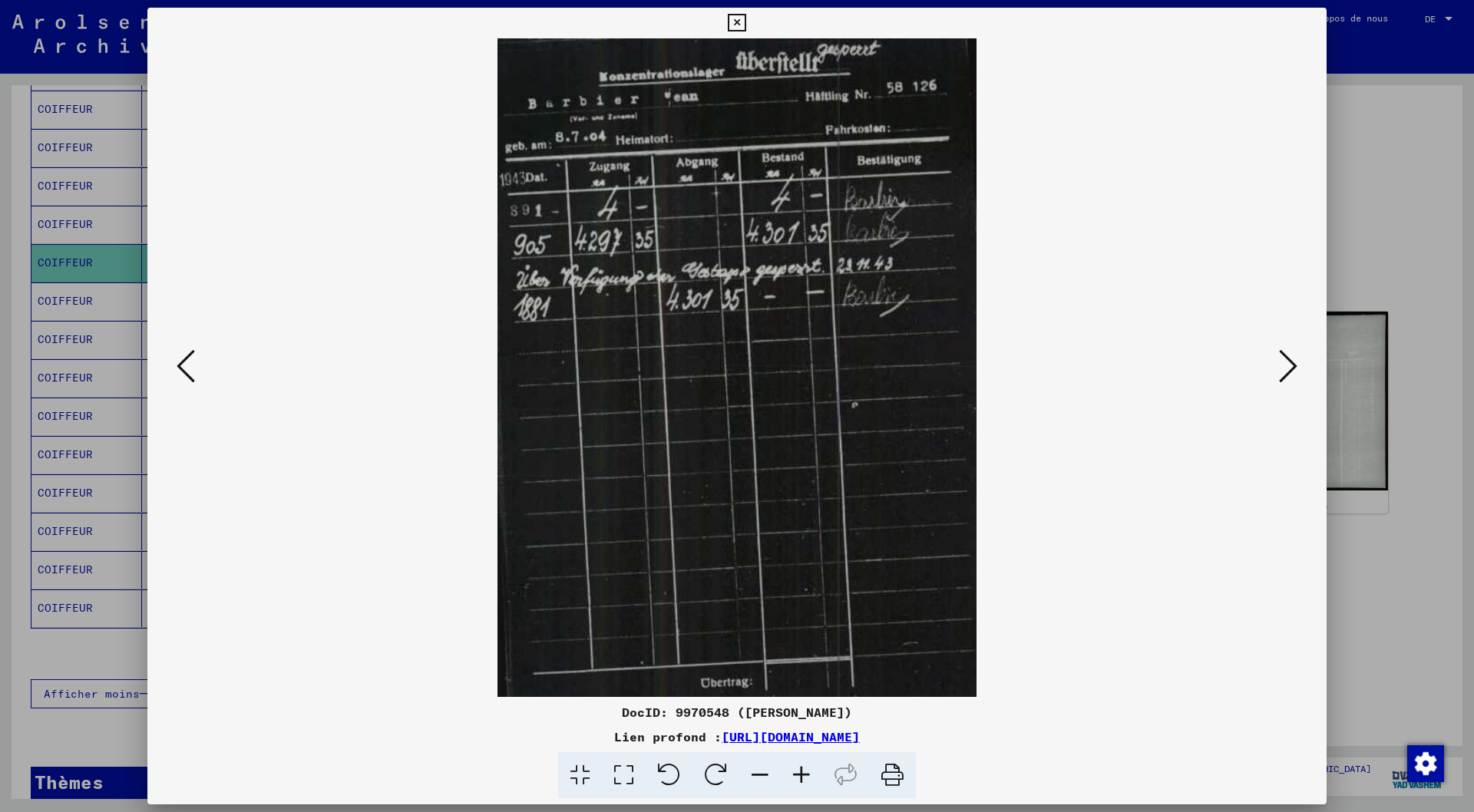
click at [741, 17] on icon at bounding box center [736, 23] width 17 height 18
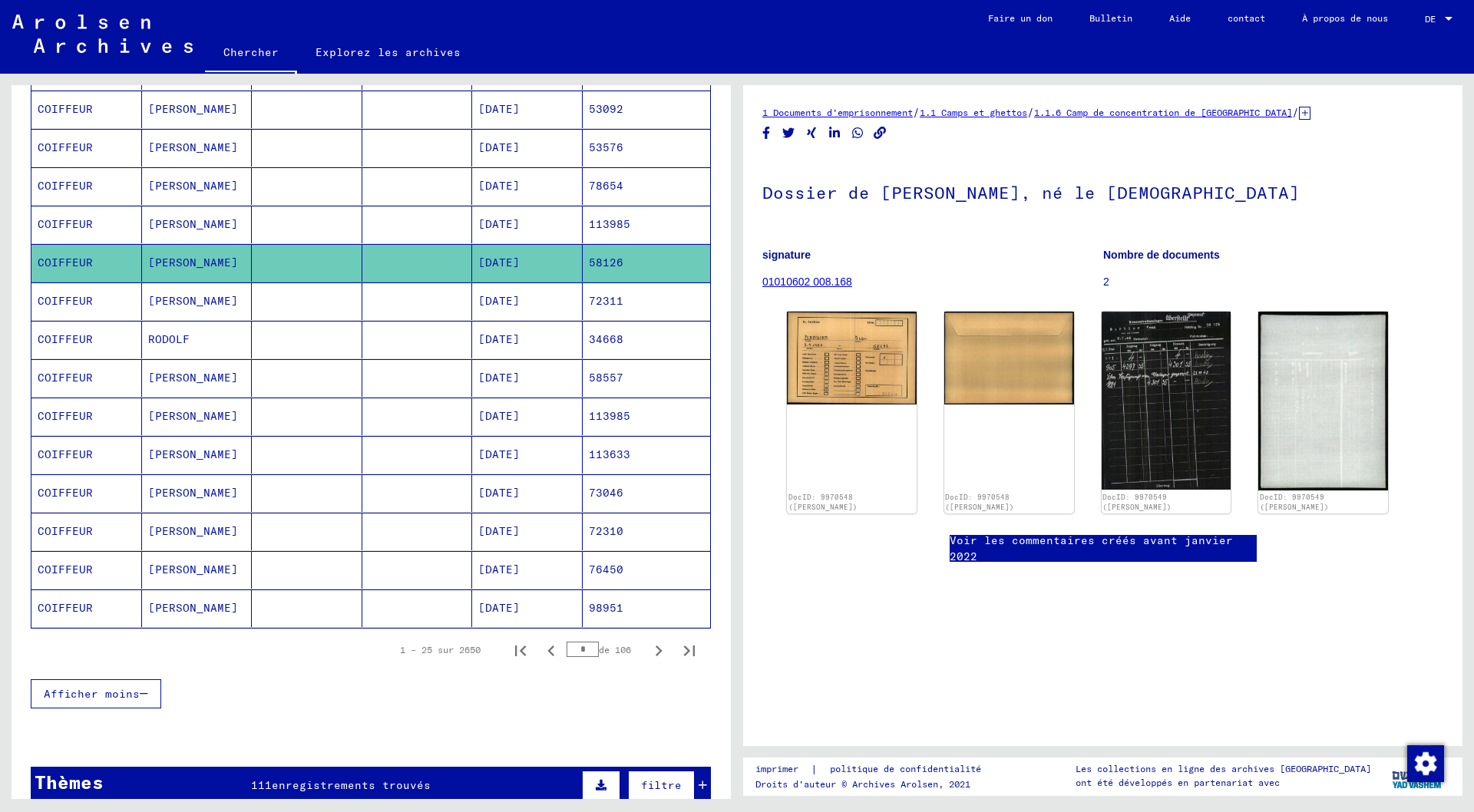
scroll to position [166, 0]
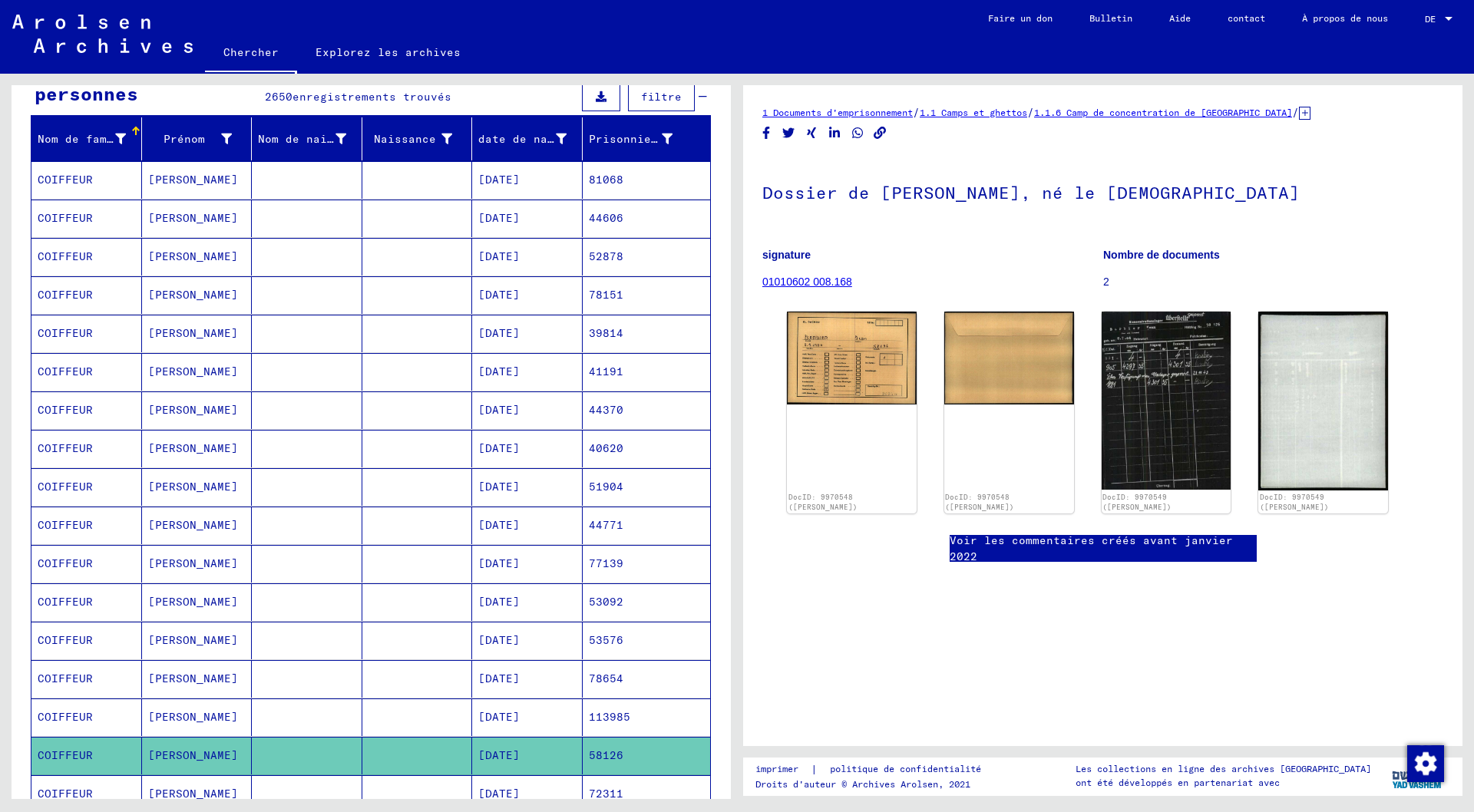
click at [520, 177] on font "[DATE]" at bounding box center [498, 180] width 42 height 14
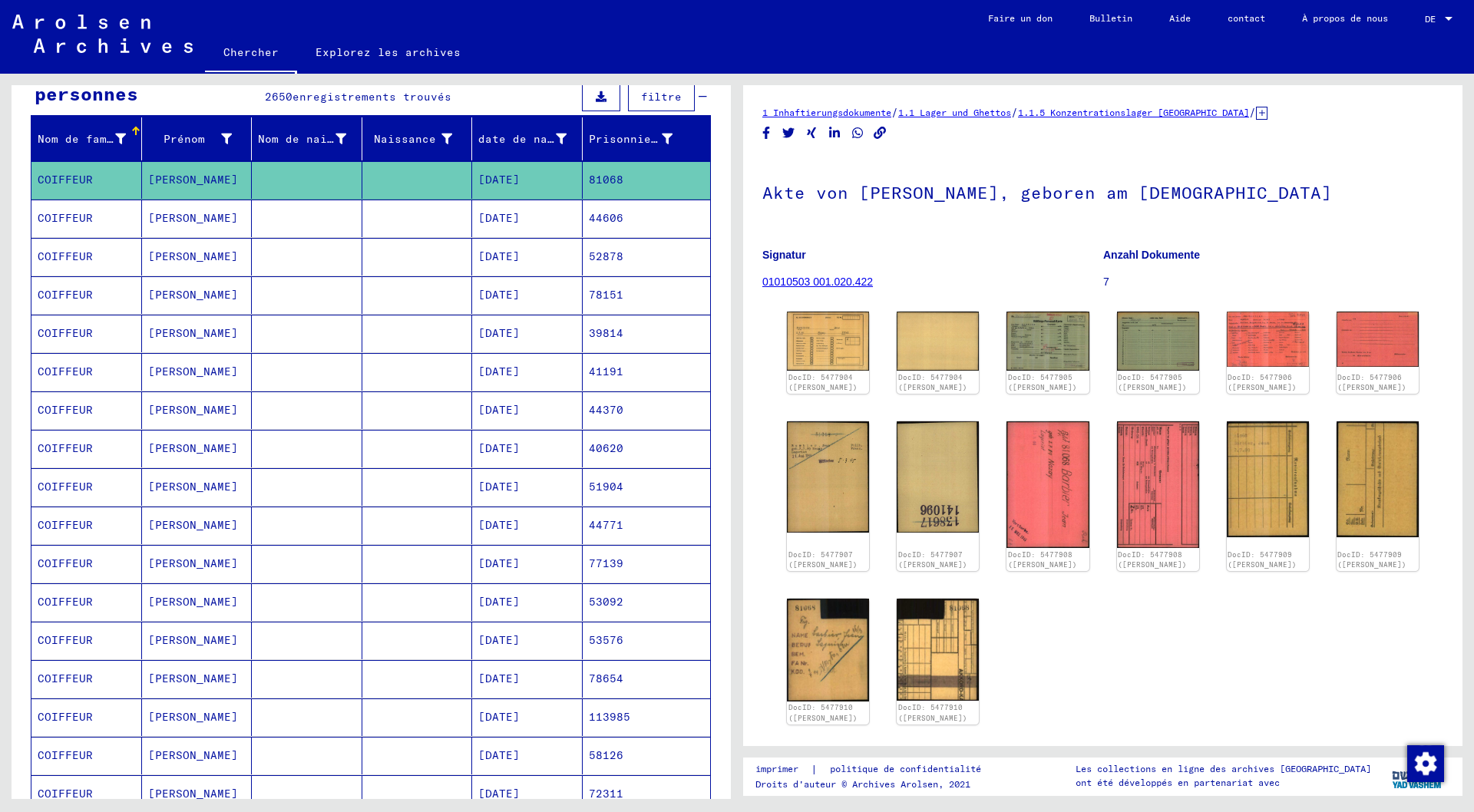
click at [837, 305] on figure "Signatur 01010503 001.020.422" at bounding box center [932, 271] width 340 height 69
click at [834, 319] on img at bounding box center [828, 340] width 87 height 61
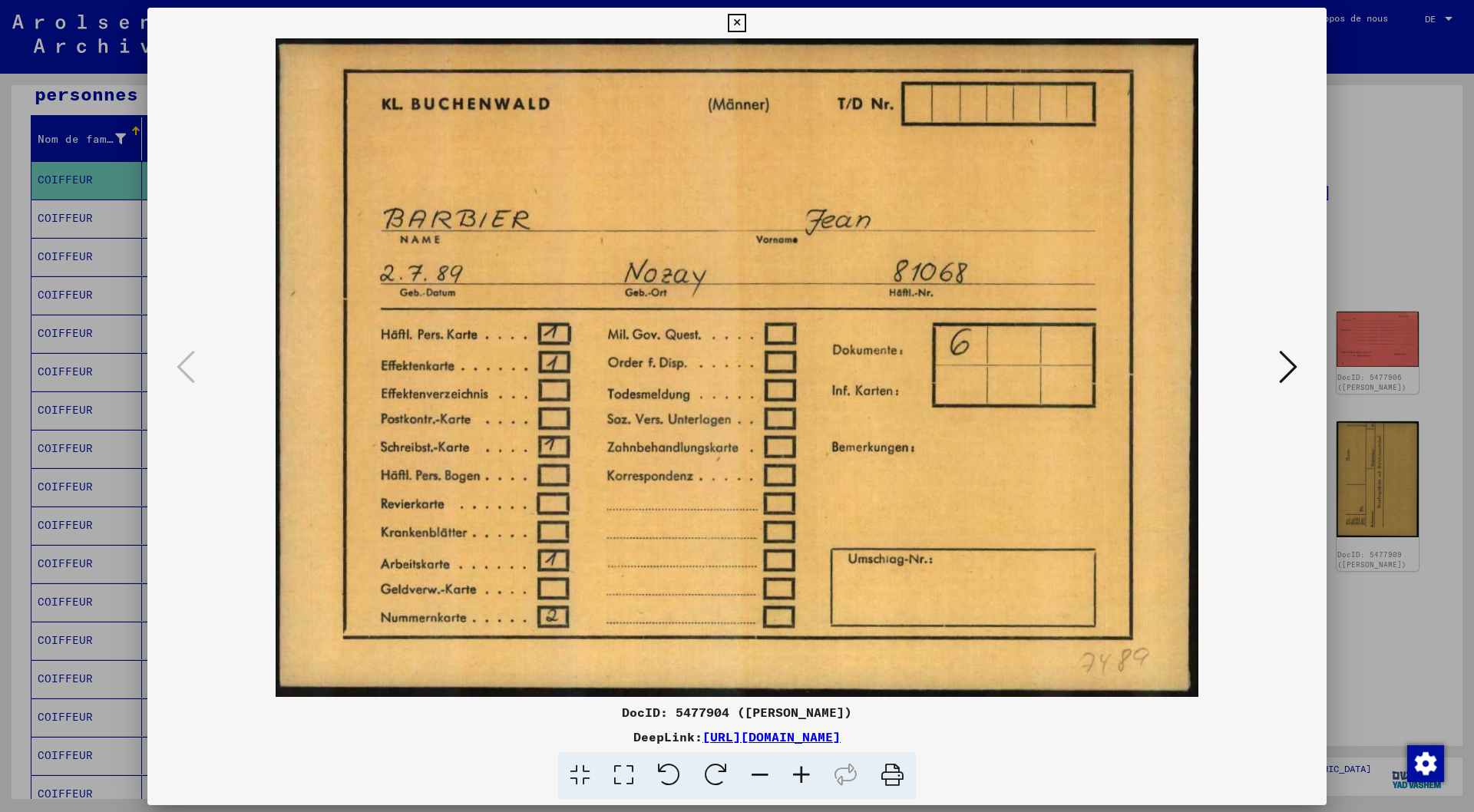
click at [834, 319] on img at bounding box center [737, 367] width 1075 height 658
click at [1294, 367] on icon at bounding box center [1288, 366] width 18 height 37
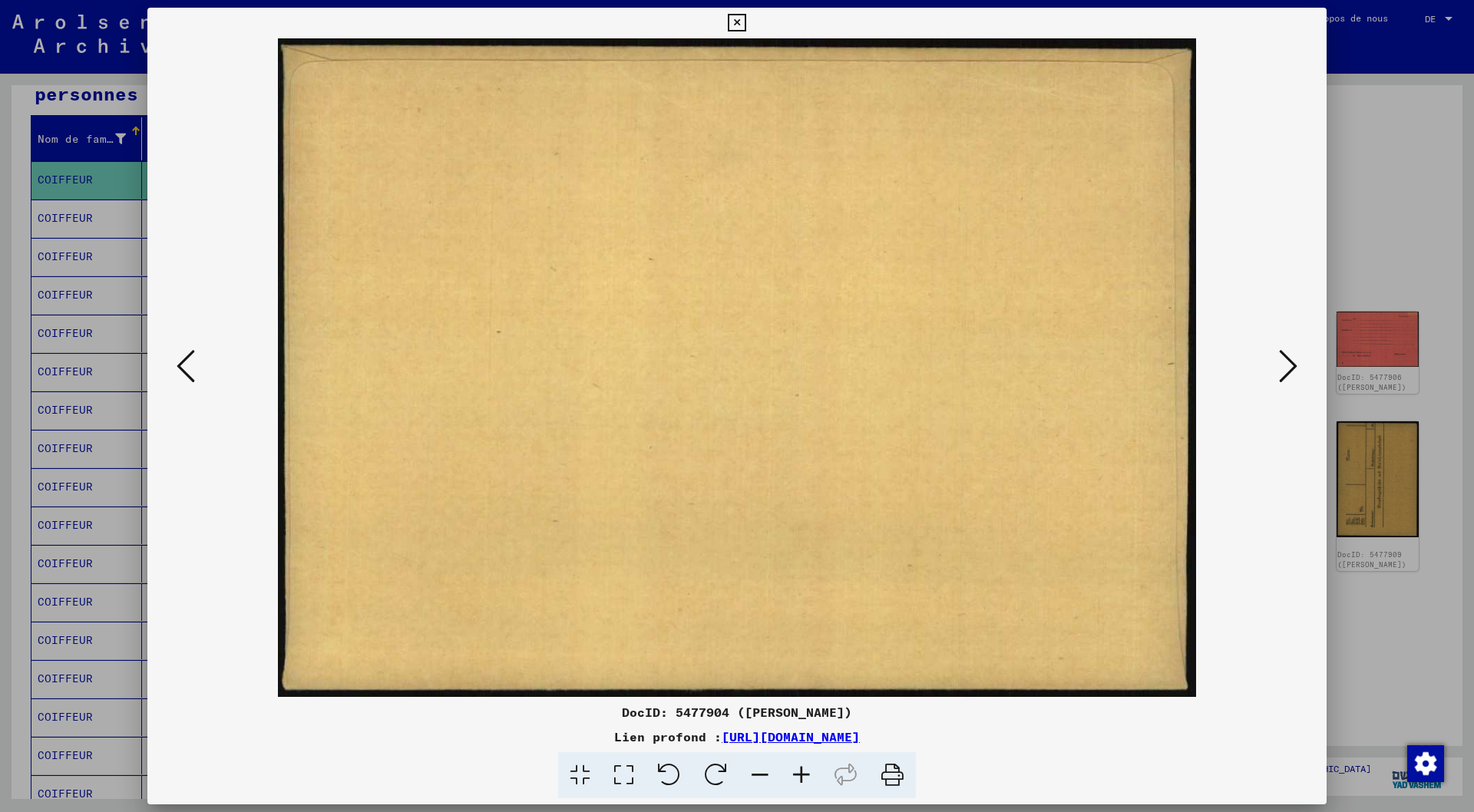
click at [1294, 367] on icon at bounding box center [1288, 366] width 18 height 37
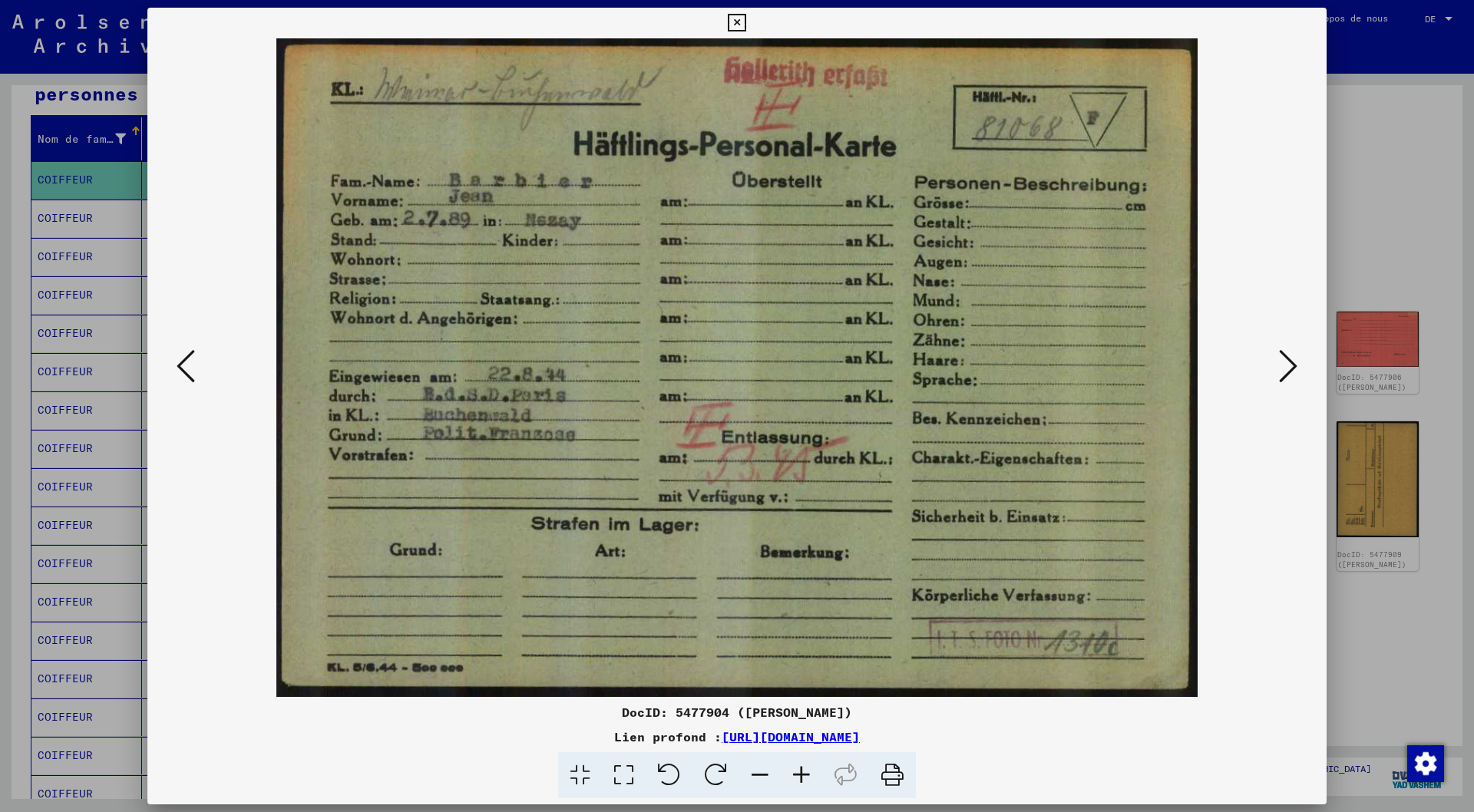
click at [1294, 367] on icon at bounding box center [1288, 366] width 18 height 37
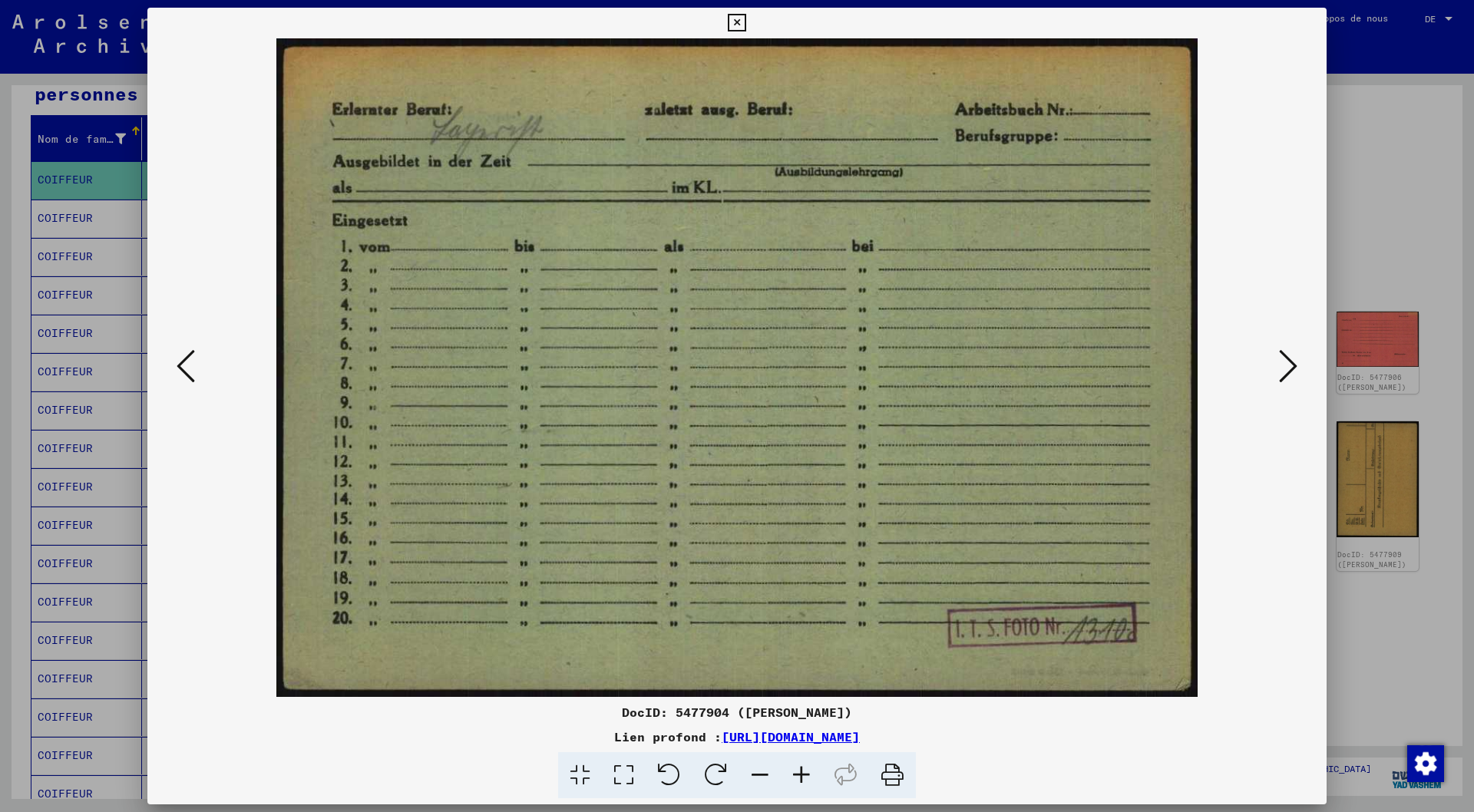
click at [1294, 367] on icon at bounding box center [1288, 366] width 18 height 37
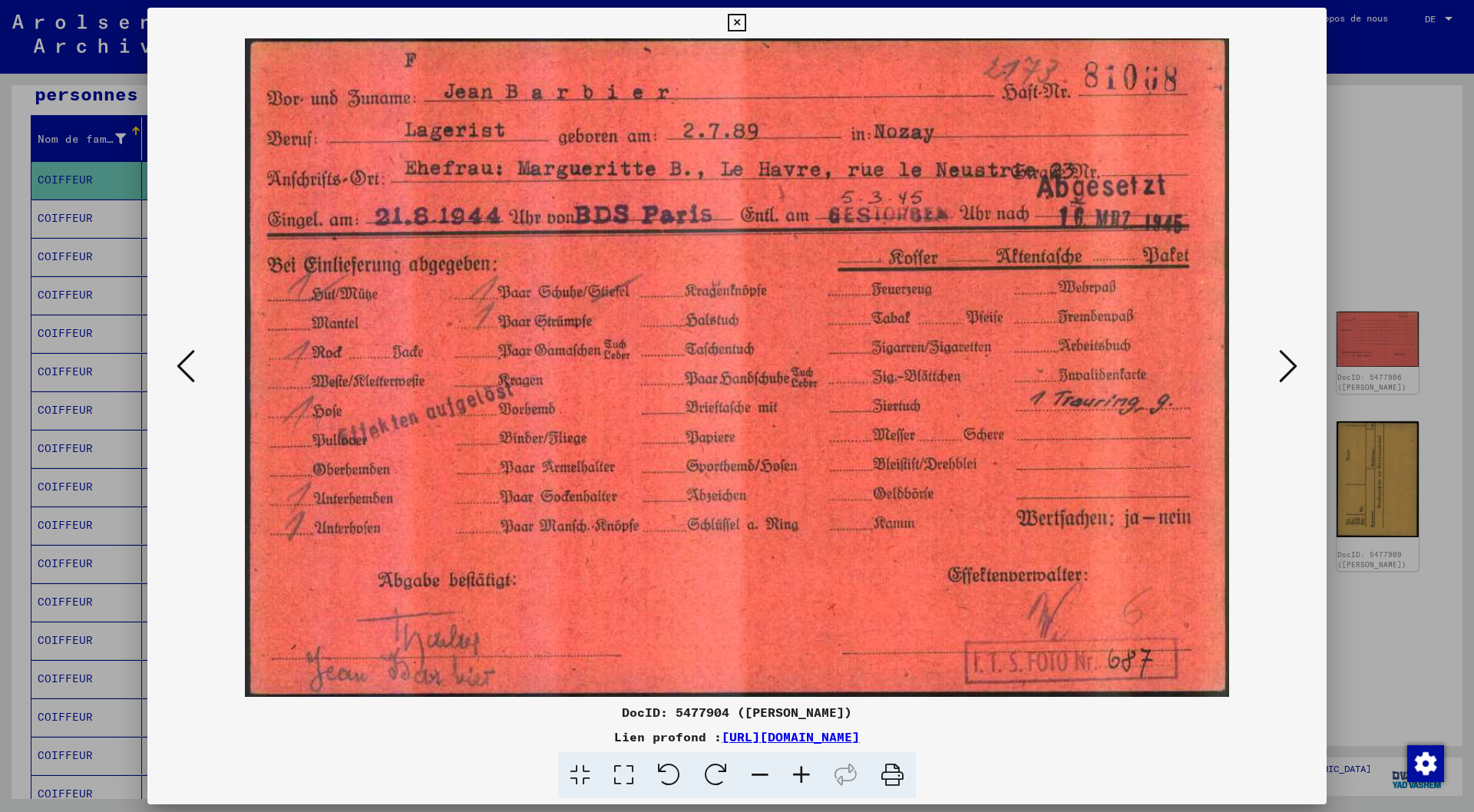
click at [1293, 362] on icon at bounding box center [1288, 366] width 18 height 37
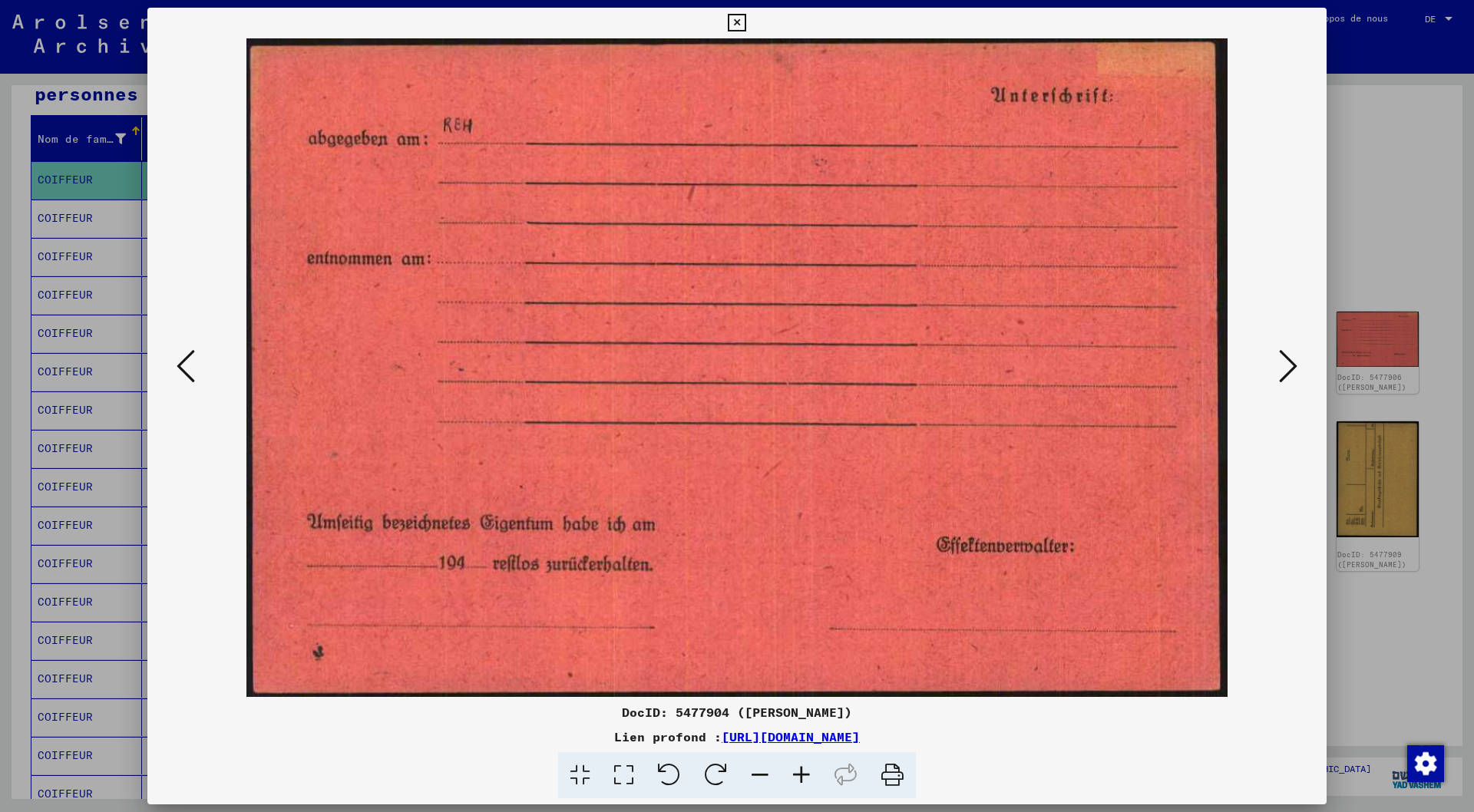
click at [1293, 362] on icon at bounding box center [1288, 366] width 18 height 37
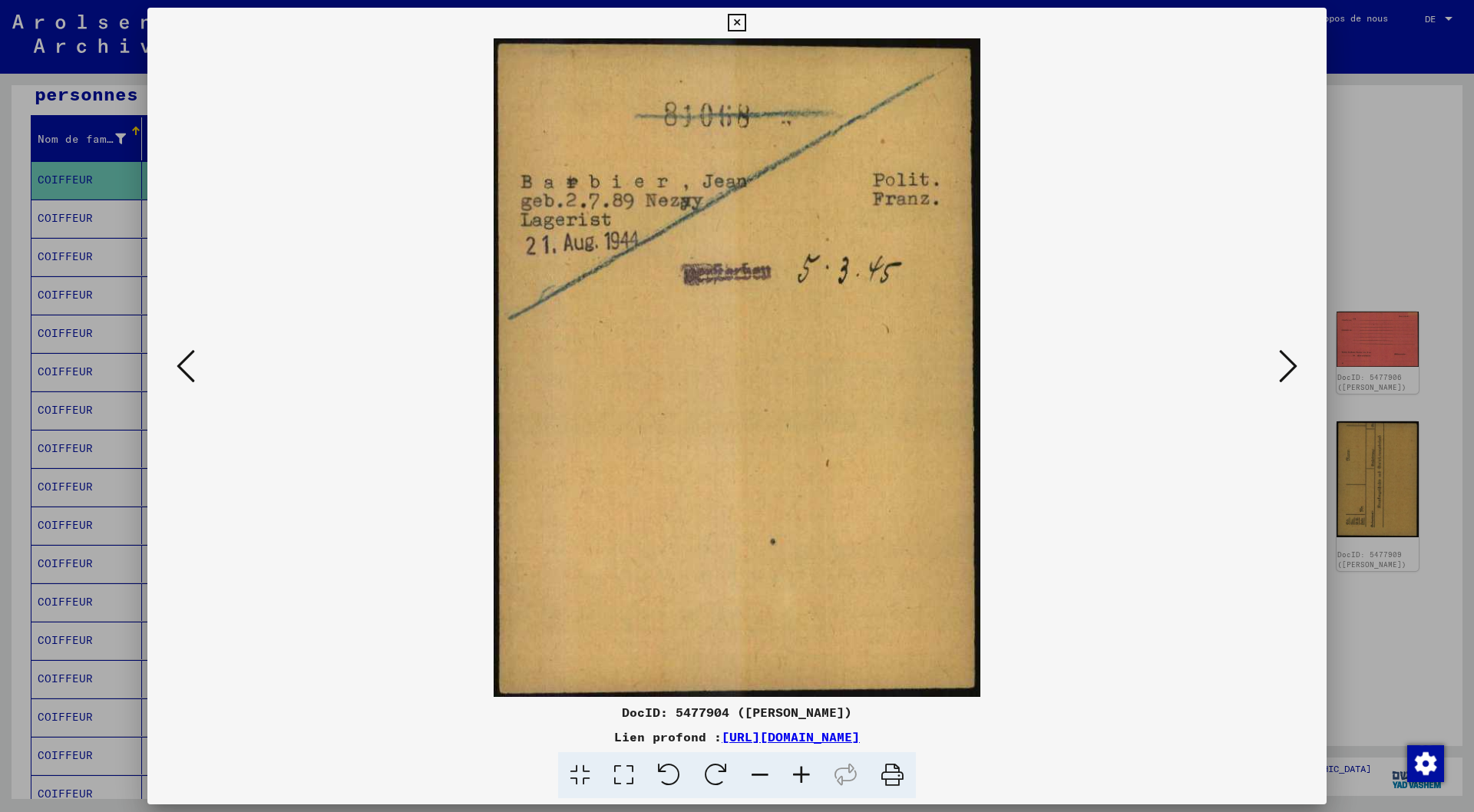
click at [1292, 369] on icon at bounding box center [1288, 366] width 18 height 37
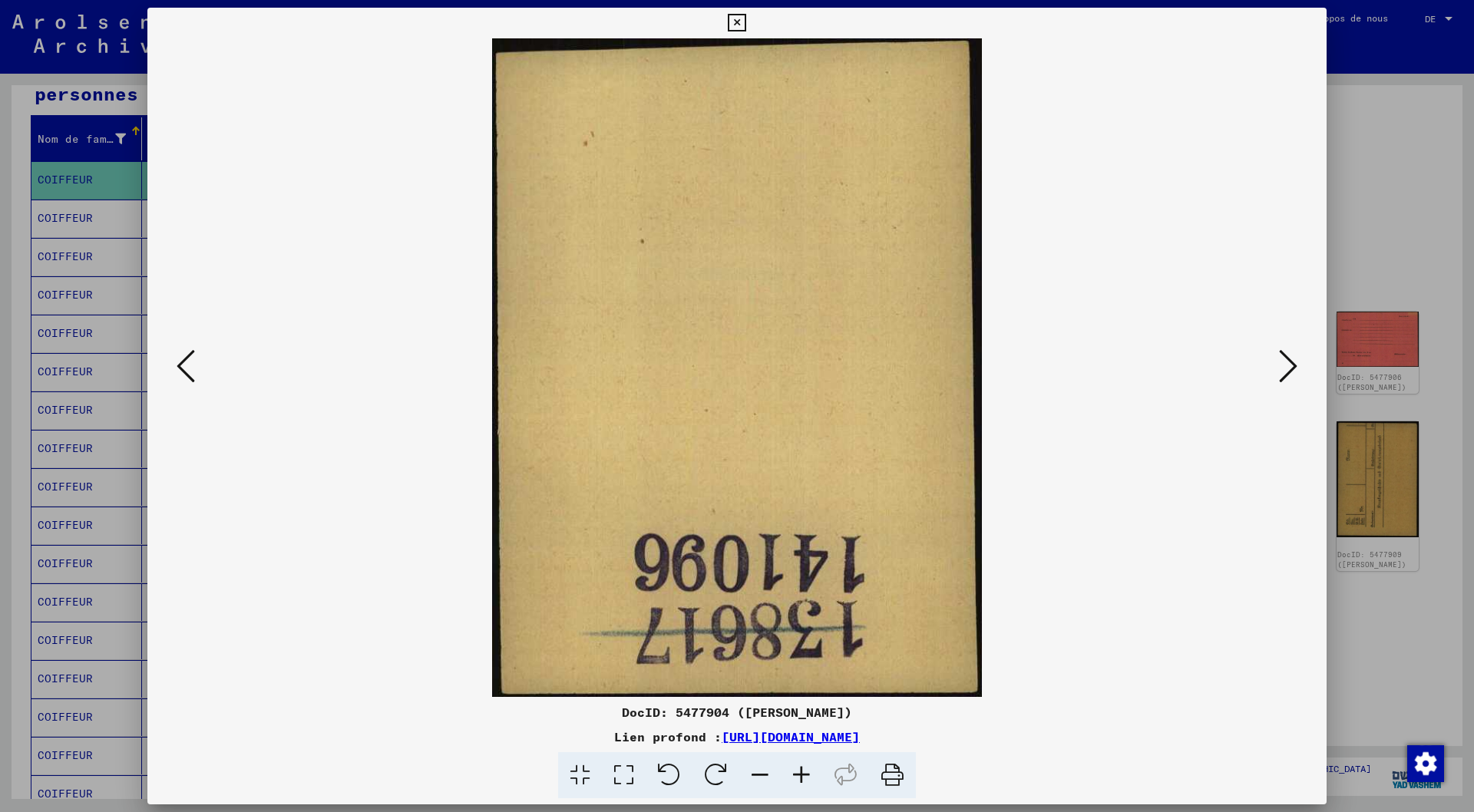
click at [1292, 369] on icon at bounding box center [1288, 366] width 18 height 37
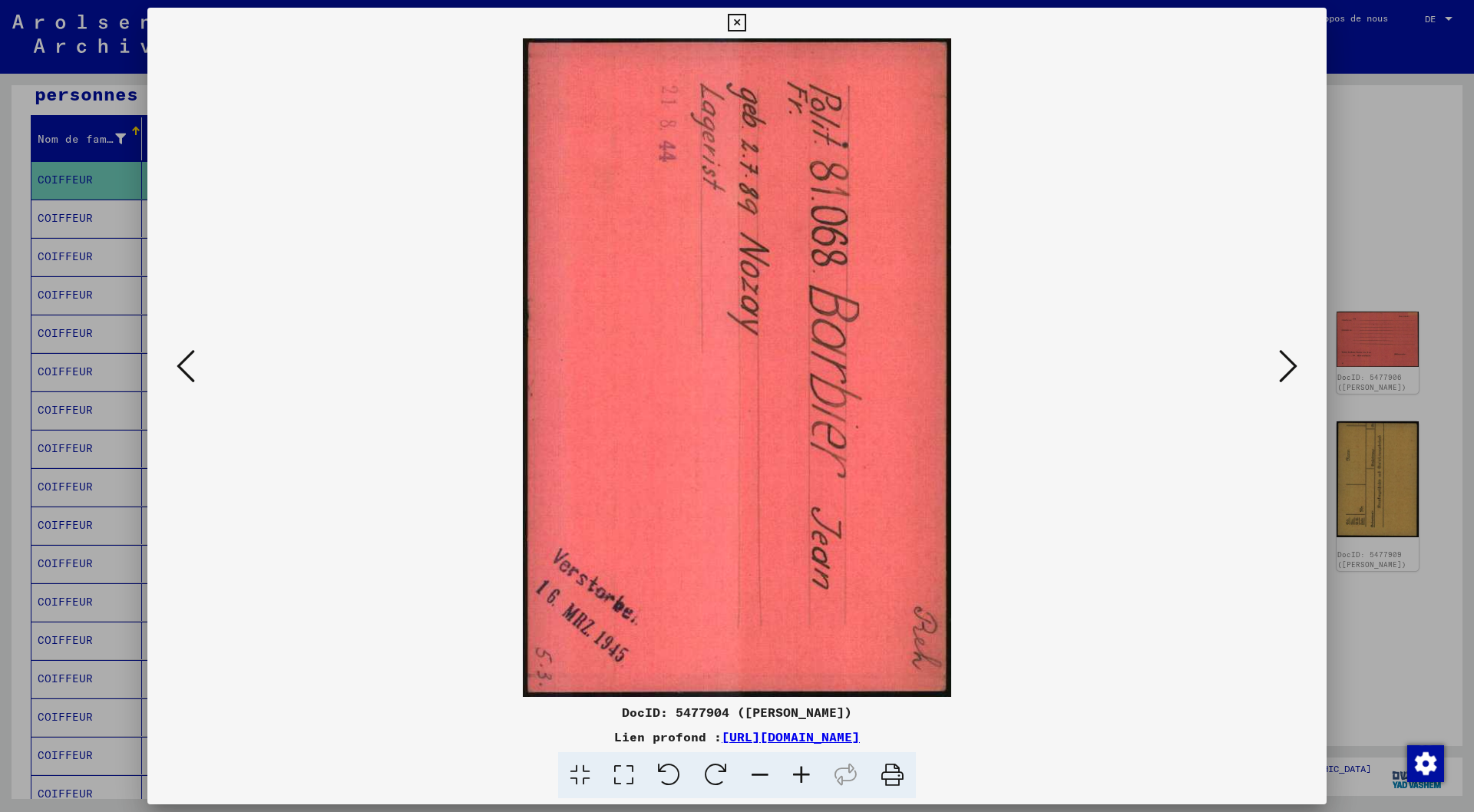
click at [1293, 366] on icon at bounding box center [1288, 366] width 18 height 37
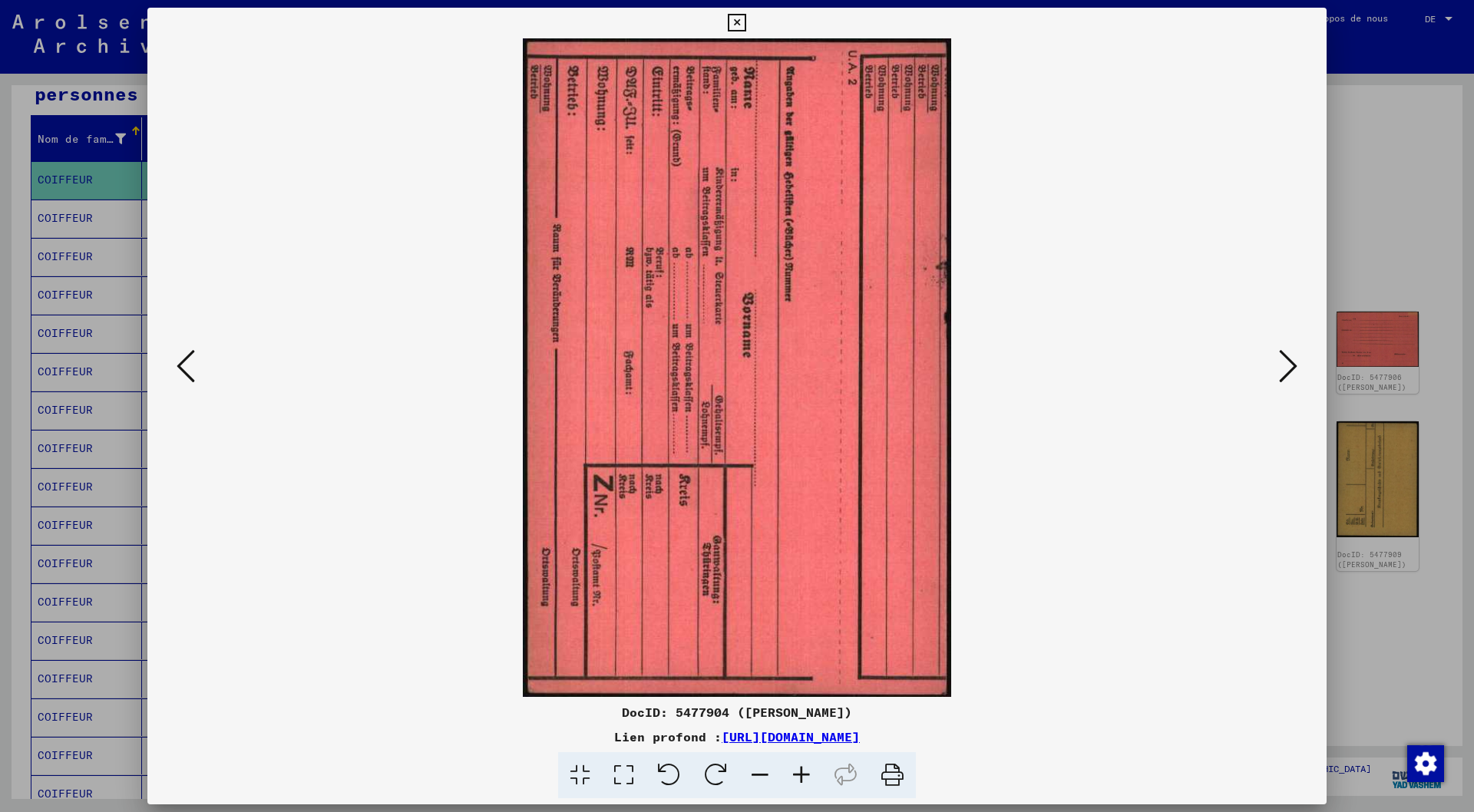
click at [1293, 366] on icon at bounding box center [1288, 366] width 18 height 37
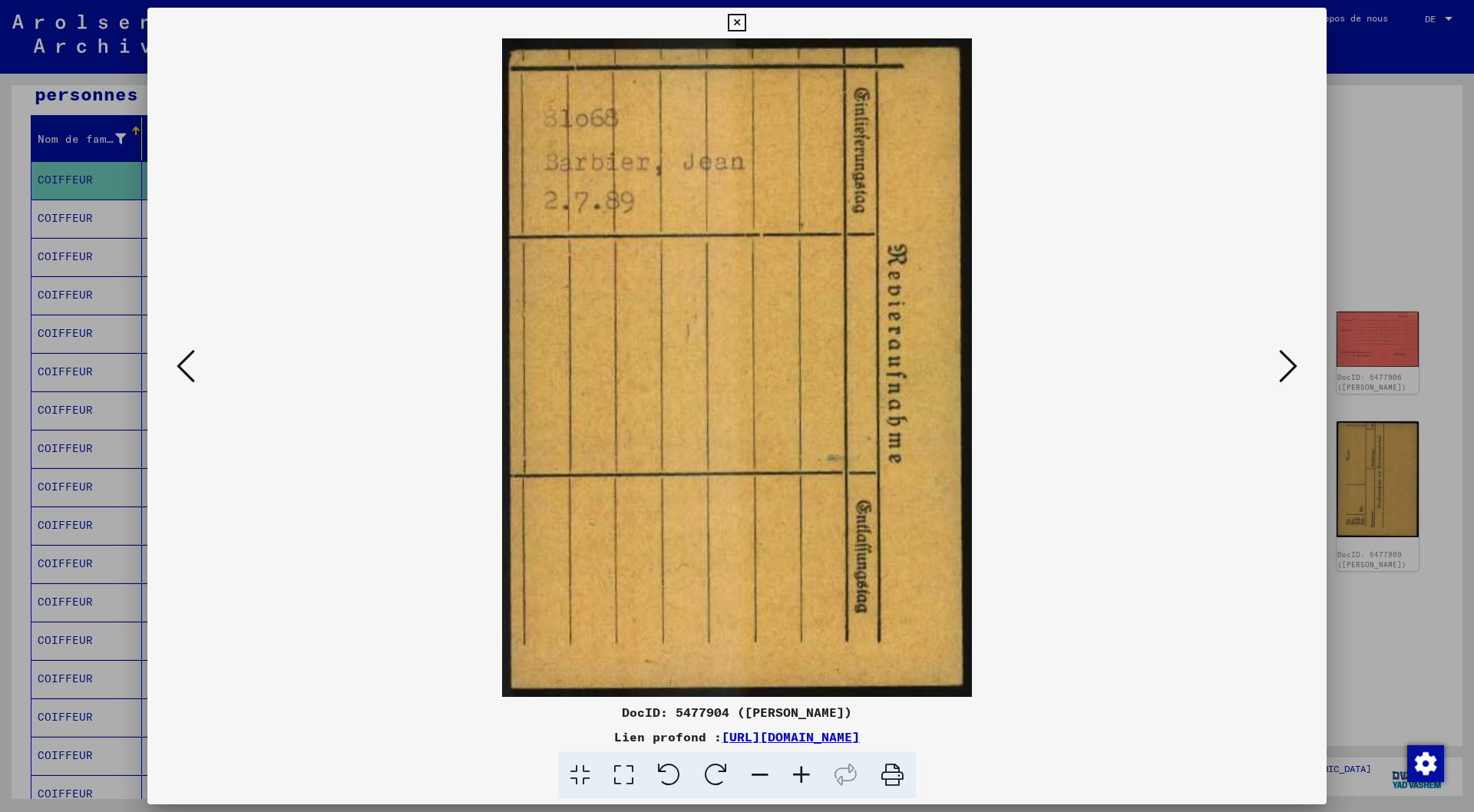
click at [1293, 366] on icon at bounding box center [1288, 366] width 18 height 37
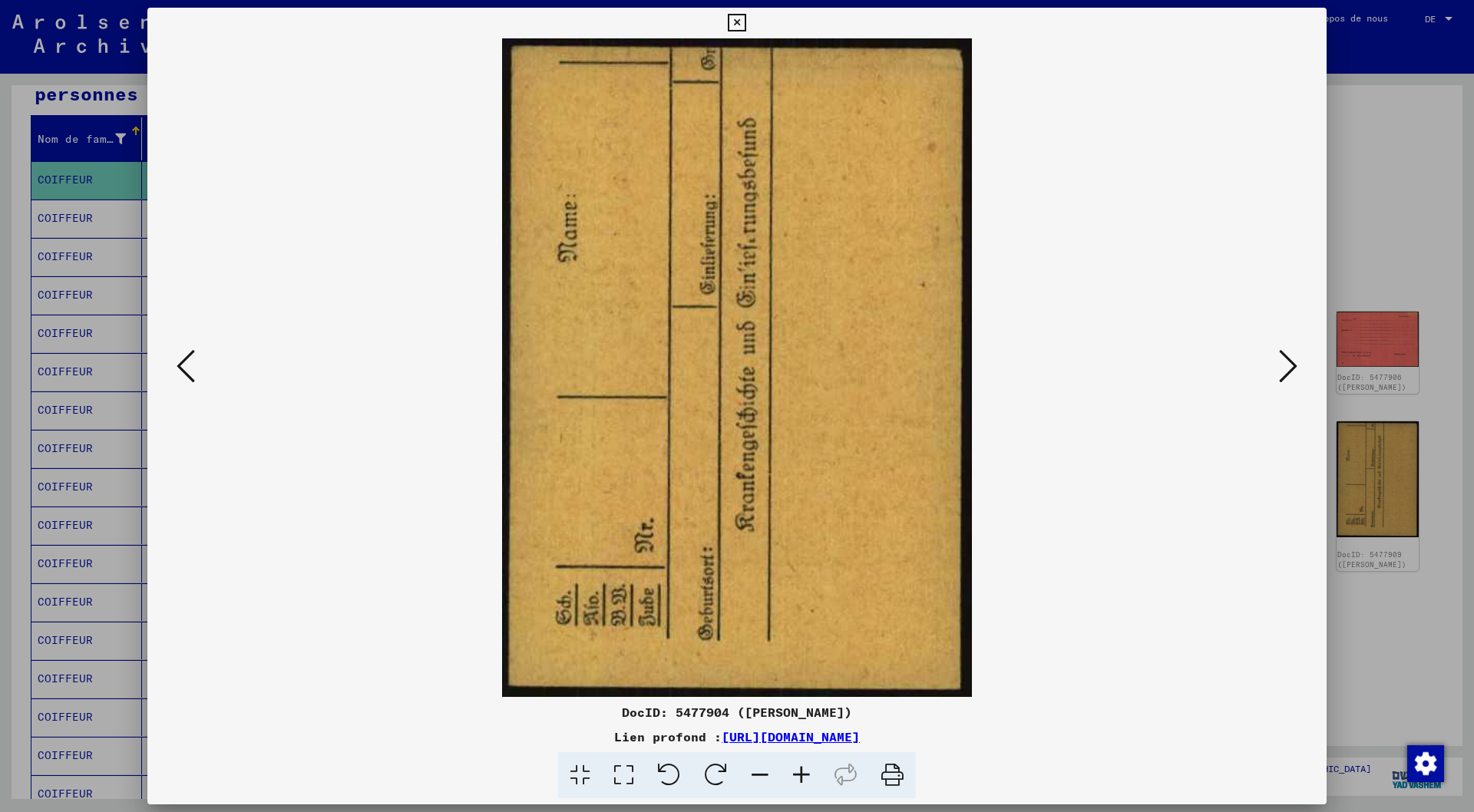
click at [1293, 366] on icon at bounding box center [1288, 366] width 18 height 37
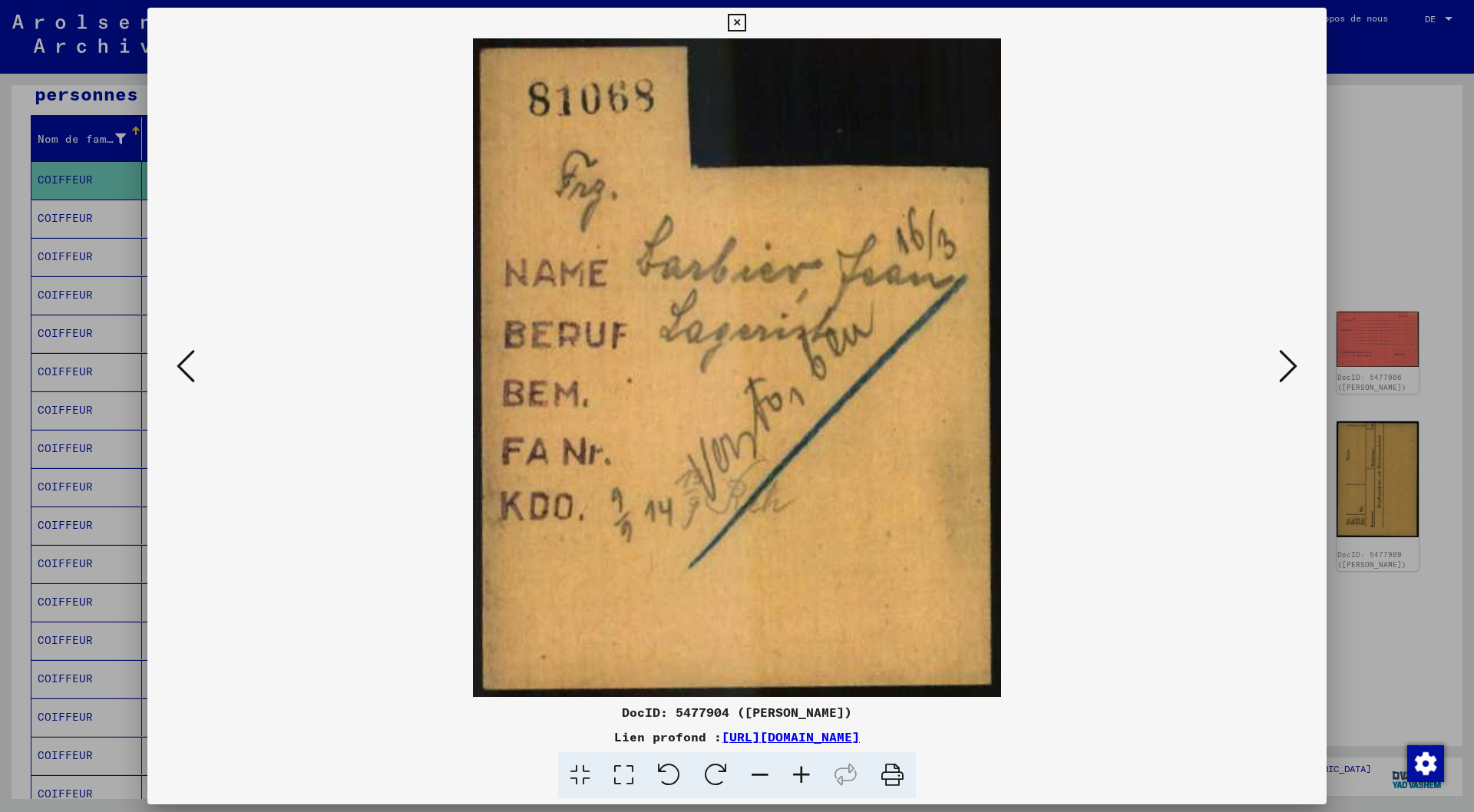
click at [1293, 359] on icon at bounding box center [1288, 366] width 18 height 37
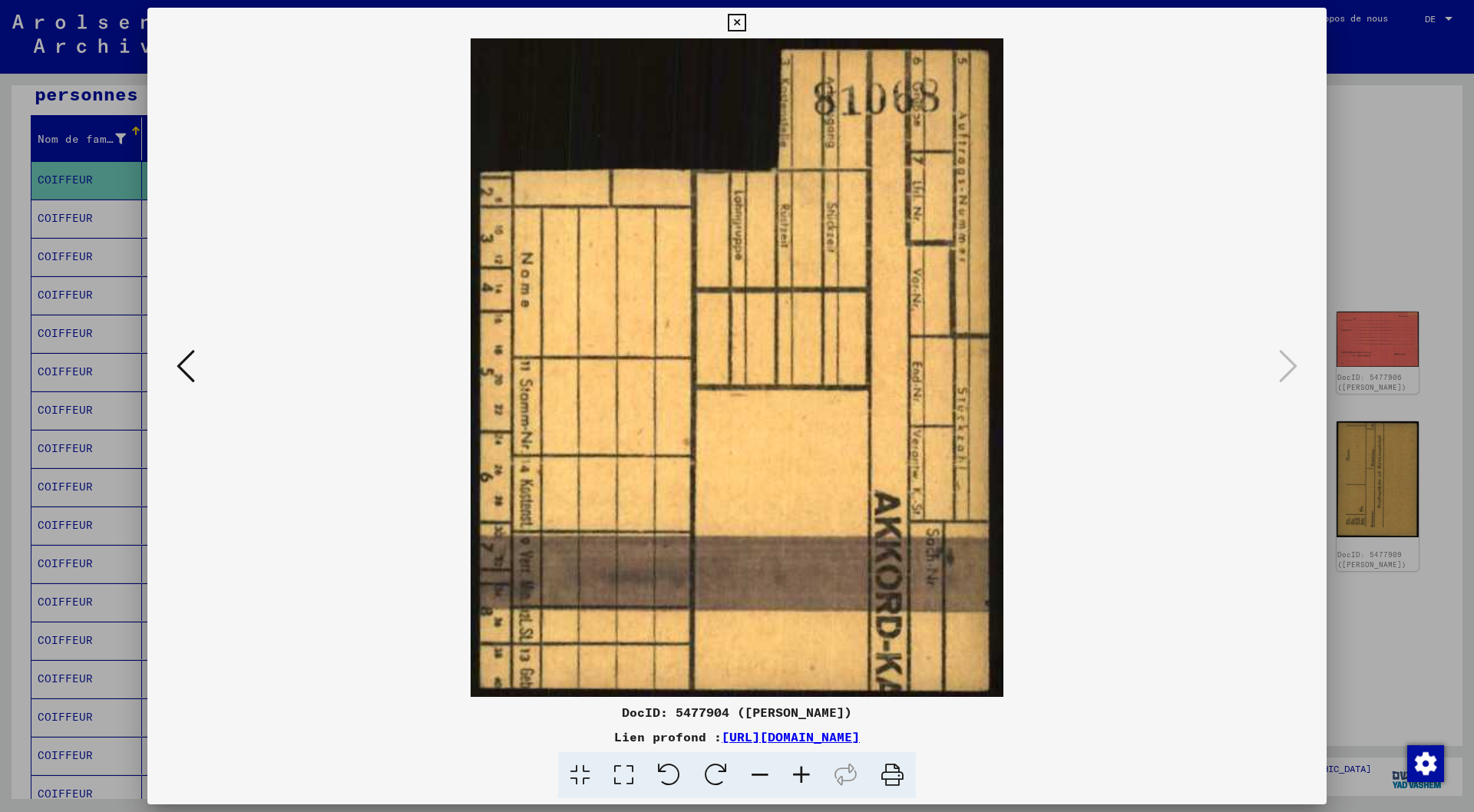
click at [181, 366] on icon at bounding box center [185, 366] width 18 height 37
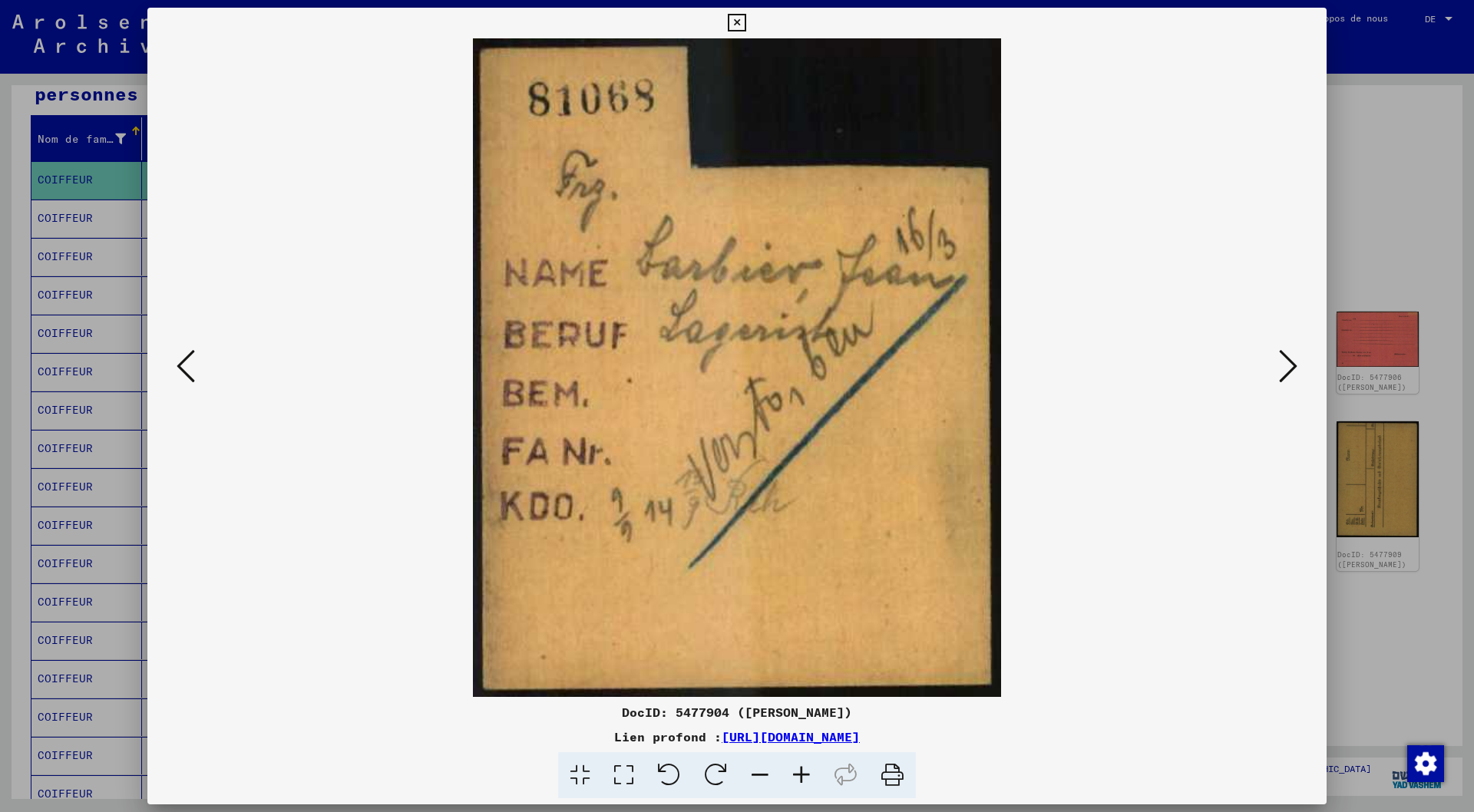
click at [1291, 365] on icon at bounding box center [1288, 366] width 18 height 37
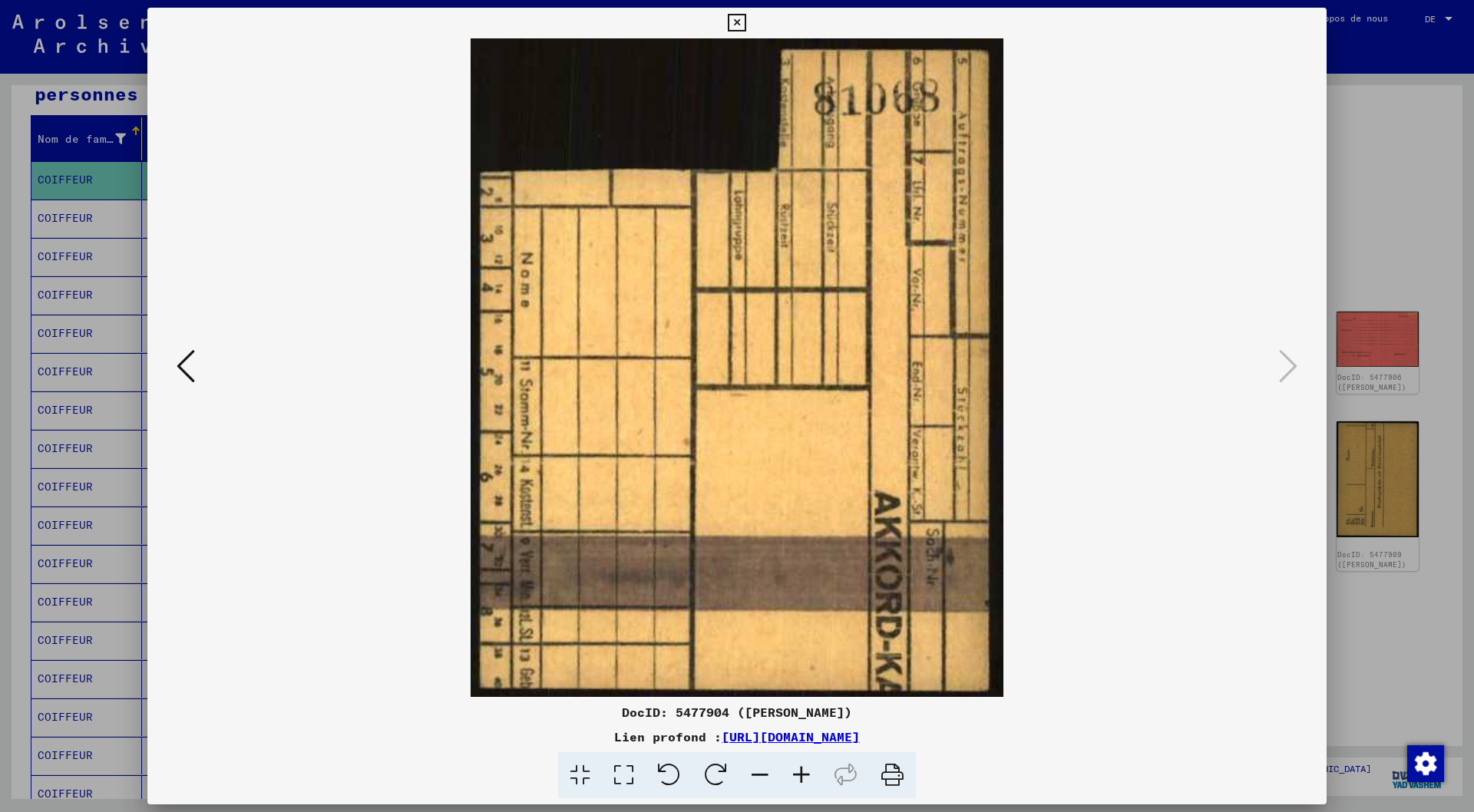
click at [738, 18] on icon at bounding box center [736, 23] width 17 height 18
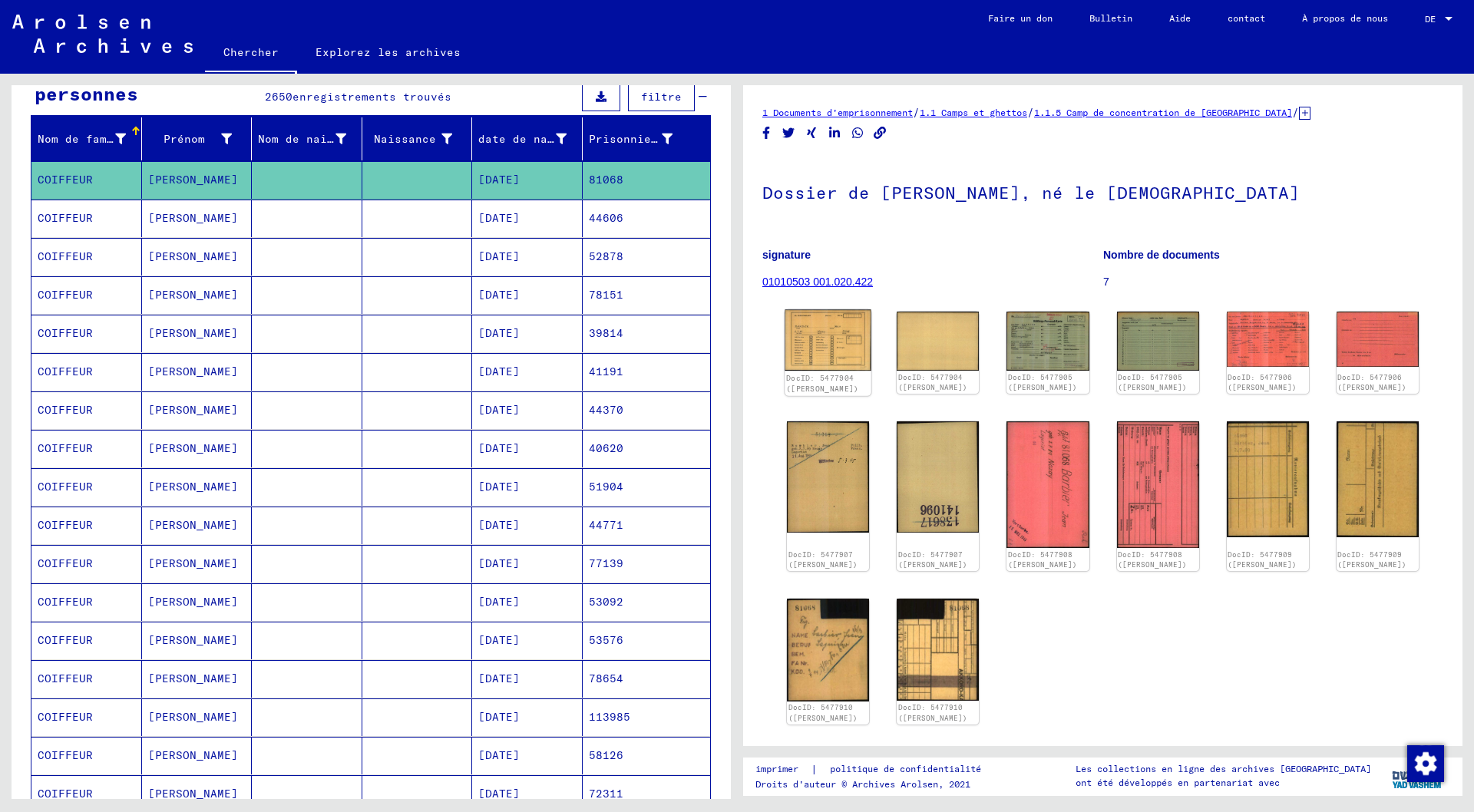
click at [837, 347] on img at bounding box center [828, 340] width 87 height 61
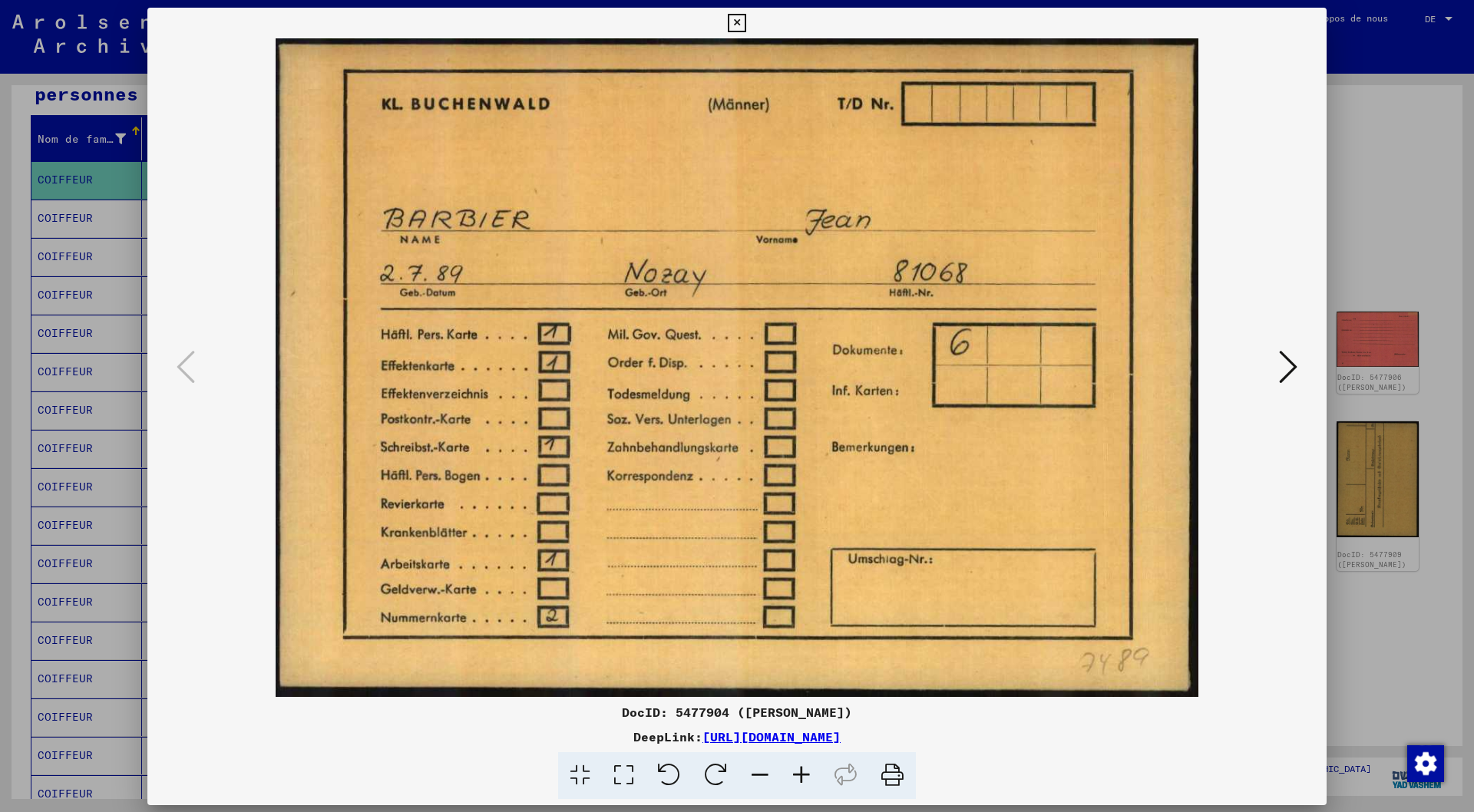
click at [837, 347] on img at bounding box center [737, 367] width 1075 height 658
click at [736, 21] on icon at bounding box center [736, 23] width 17 height 18
